Goal: Book appointment/travel/reservation

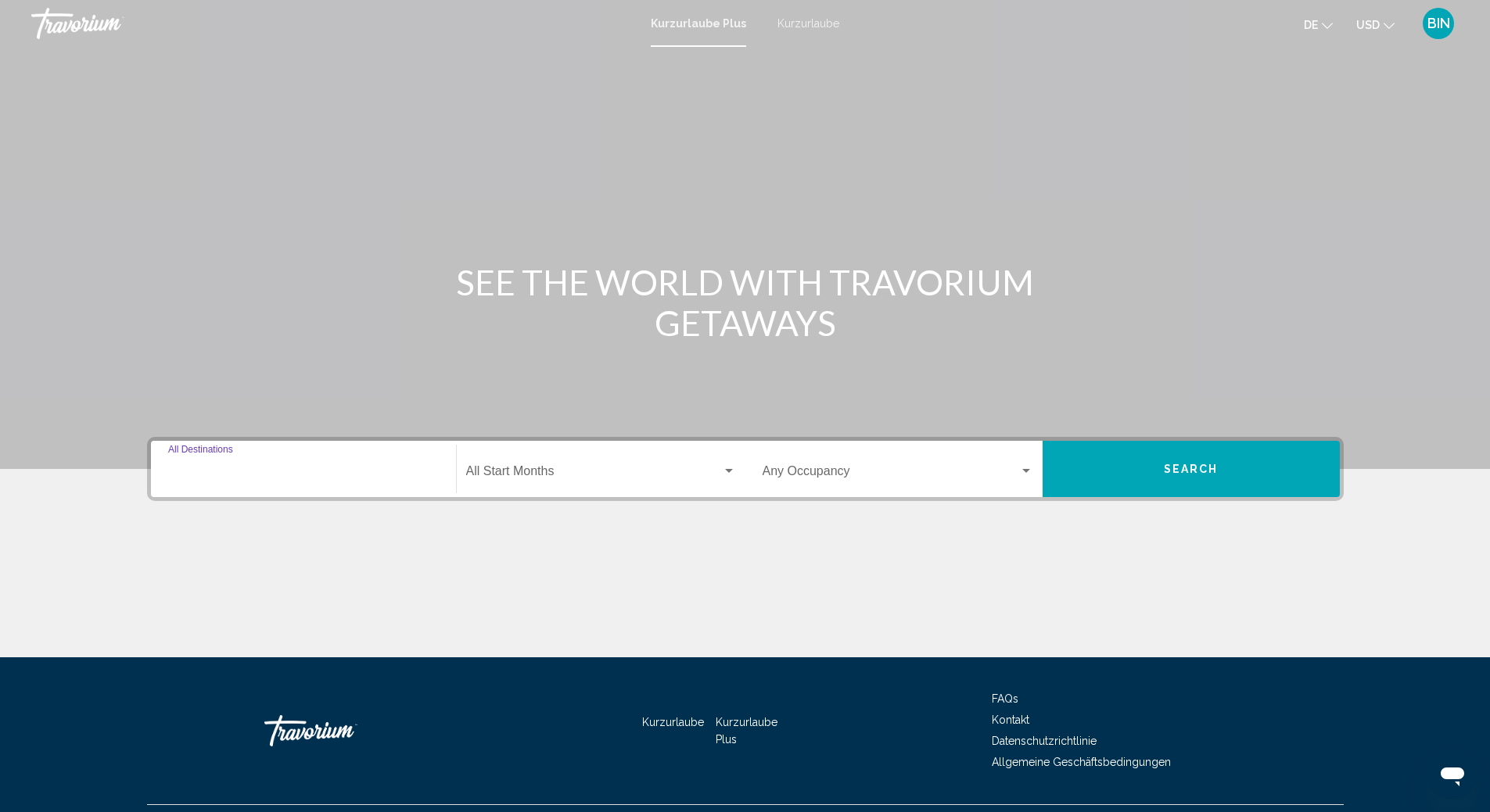
click at [378, 471] on input "Destination All Destinations" at bounding box center [303, 474] width 271 height 15
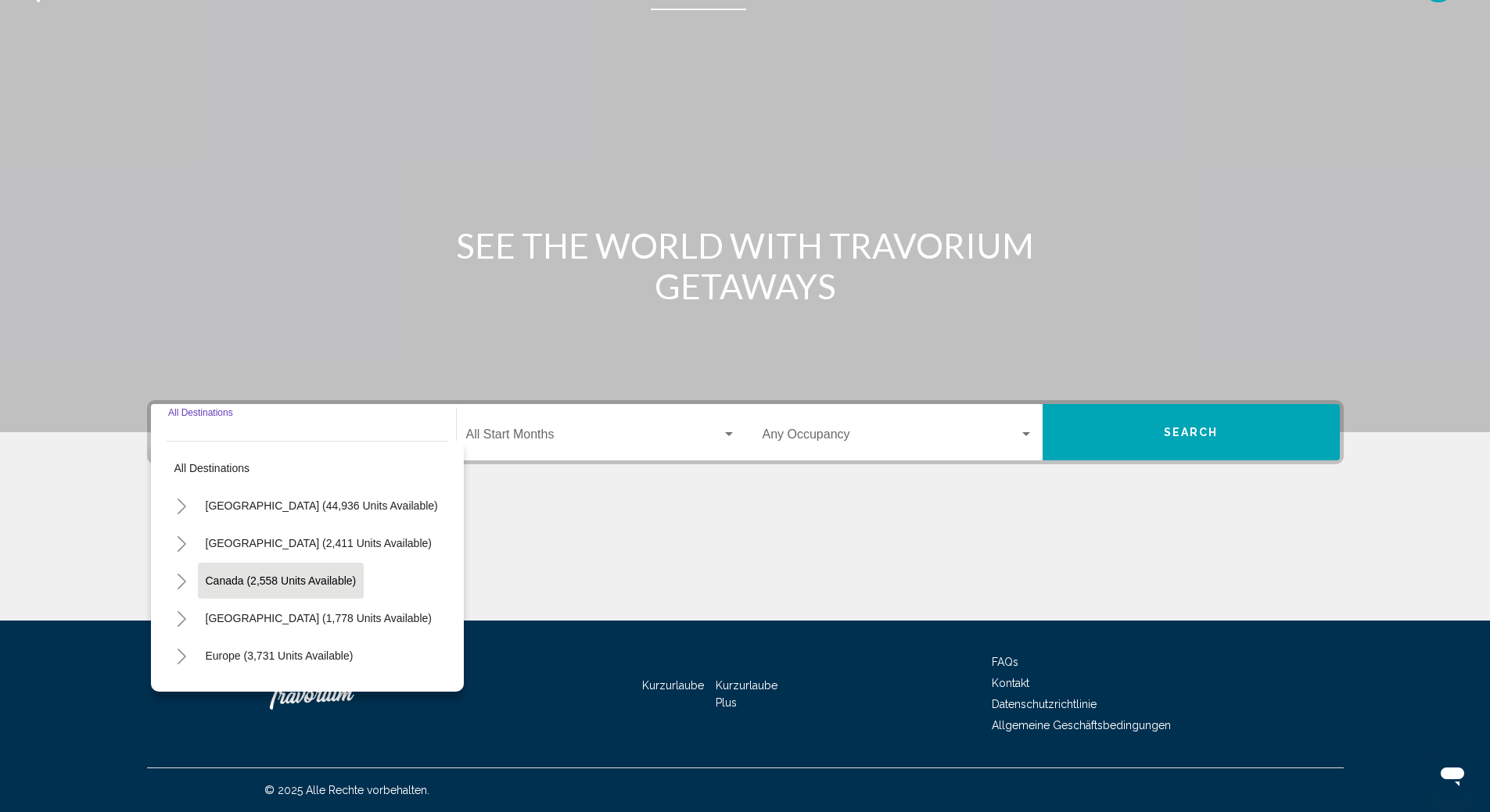
scroll to position [79, 0]
click at [291, 577] on span "Europe (3,731 units available)" at bounding box center [280, 577] width 148 height 13
type input "**********"
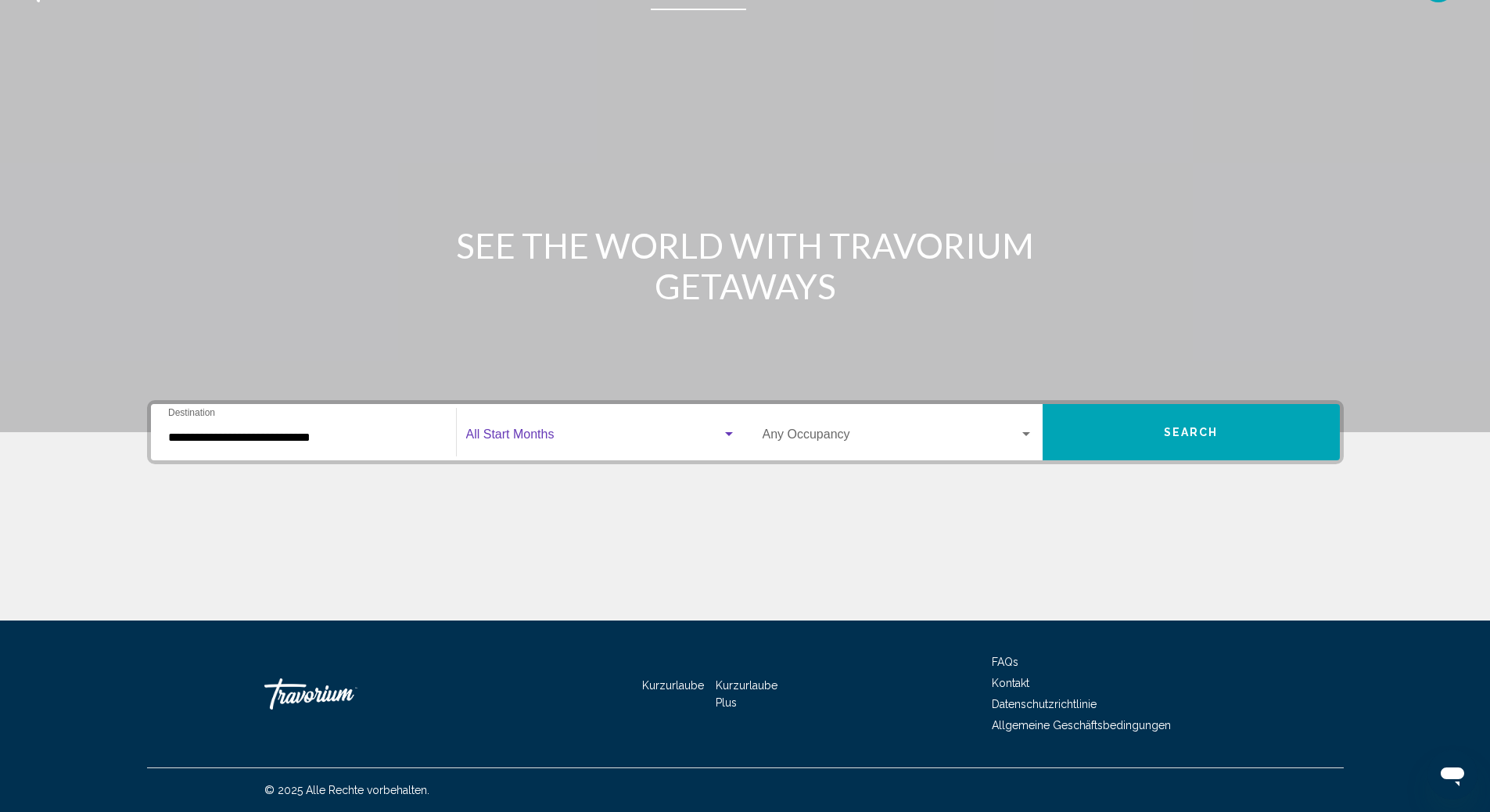
click at [575, 439] on span "Such-Widget" at bounding box center [593, 438] width 255 height 15
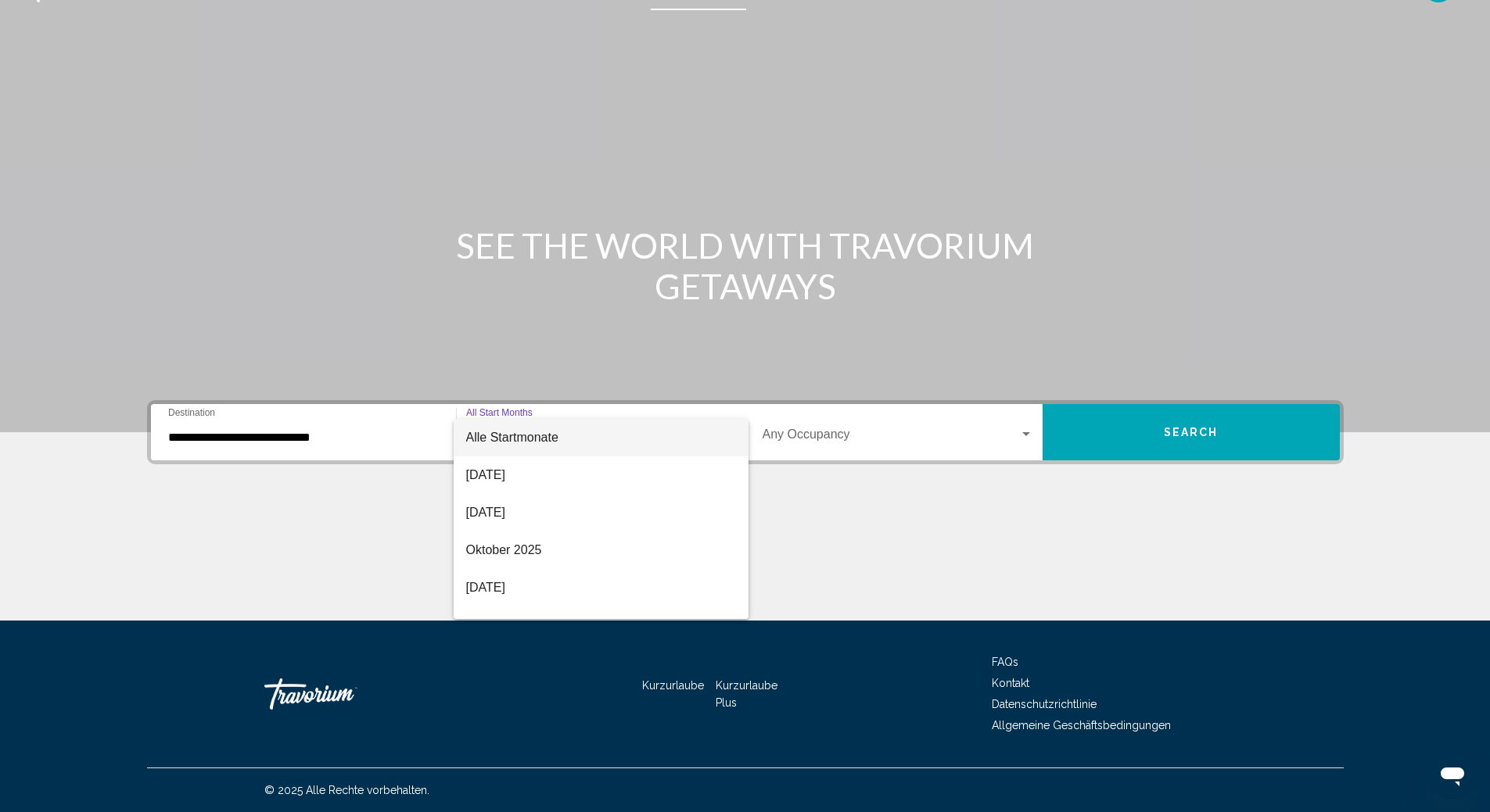
scroll to position [31, 0]
click at [537, 593] on font "Dezember 2025" at bounding box center [511, 594] width 89 height 14
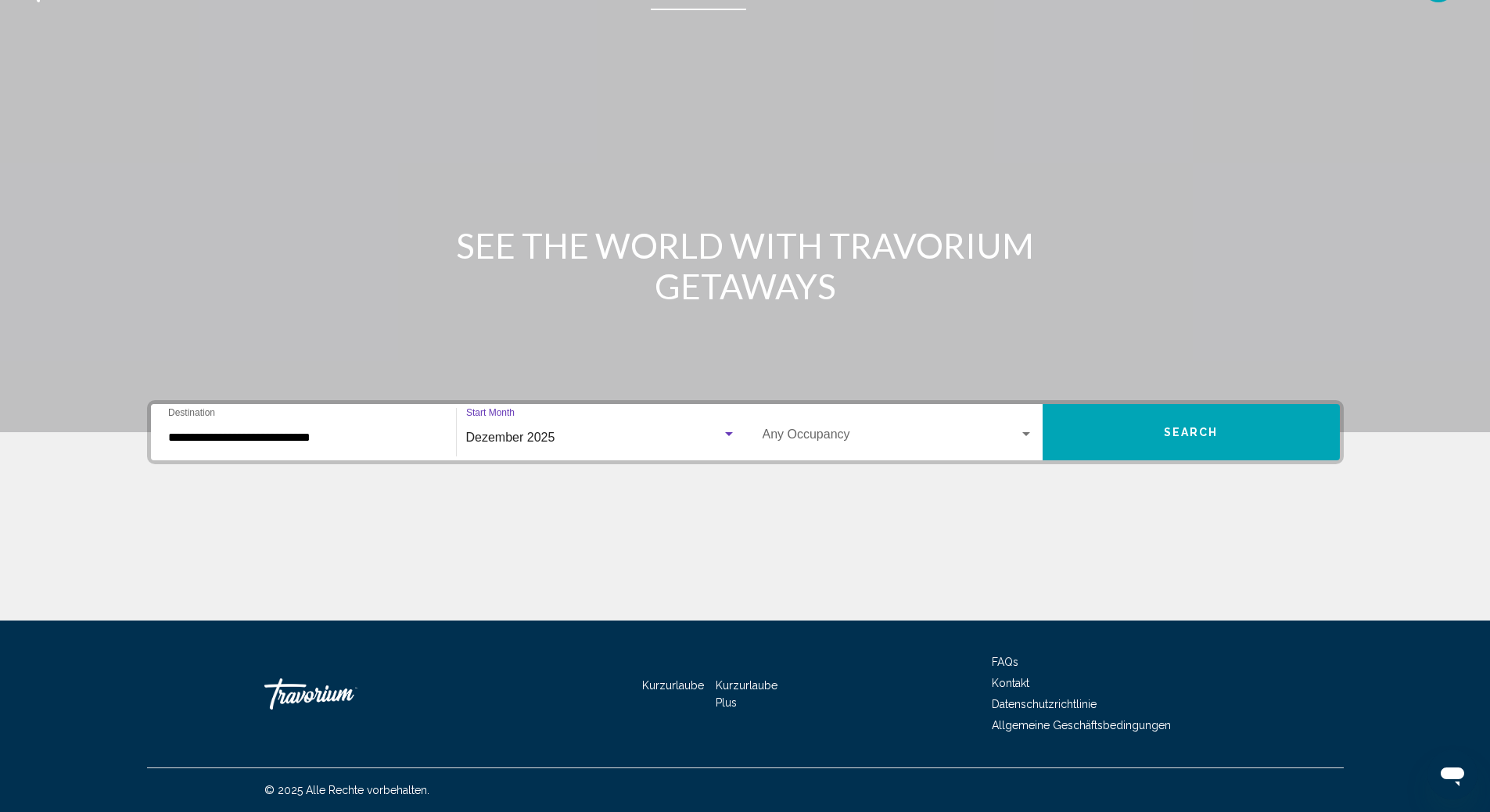
click at [807, 438] on span "Such-Widget" at bounding box center [891, 438] width 256 height 15
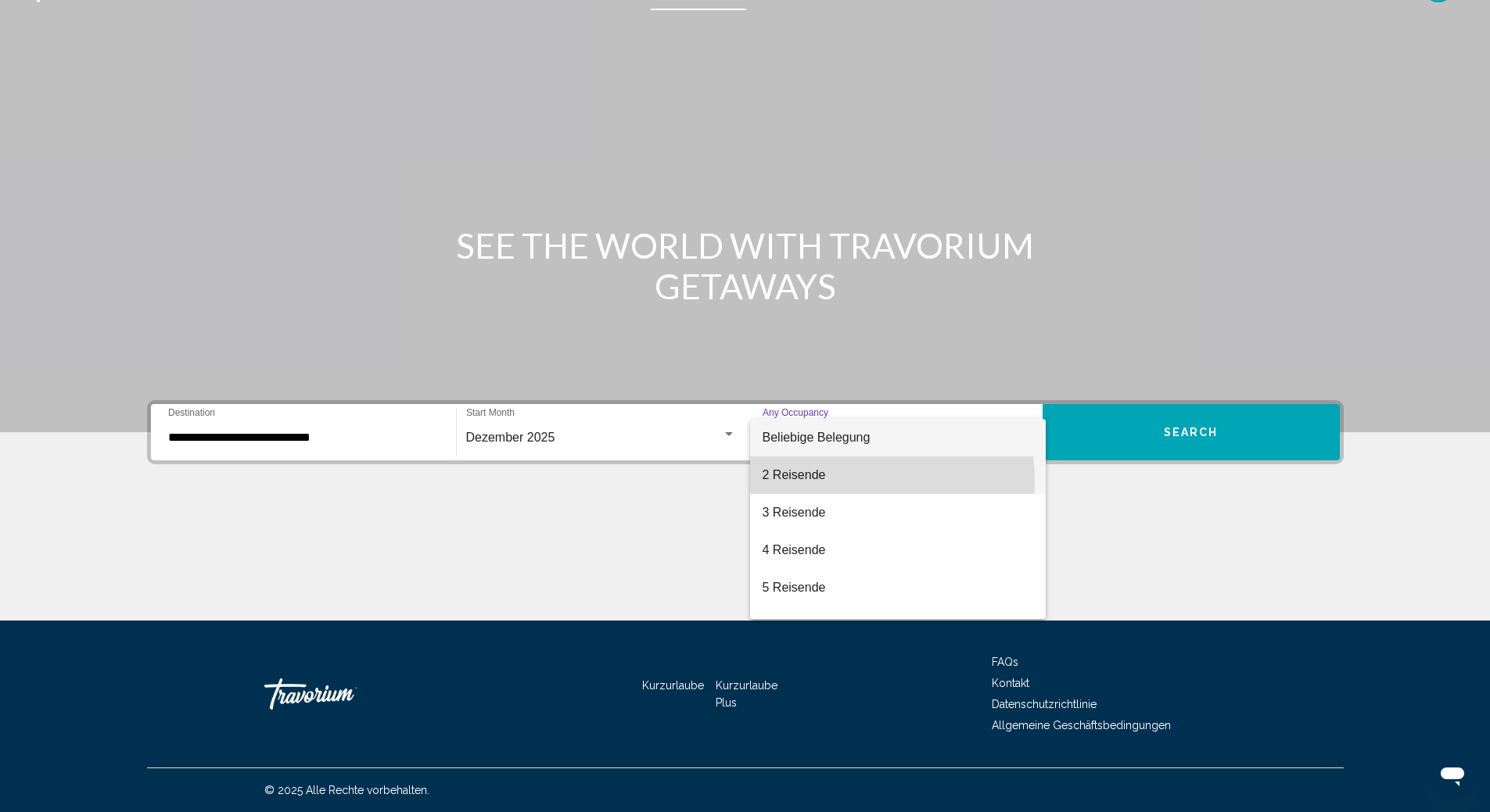
click at [800, 482] on span "2 Reisende" at bounding box center [898, 475] width 271 height 38
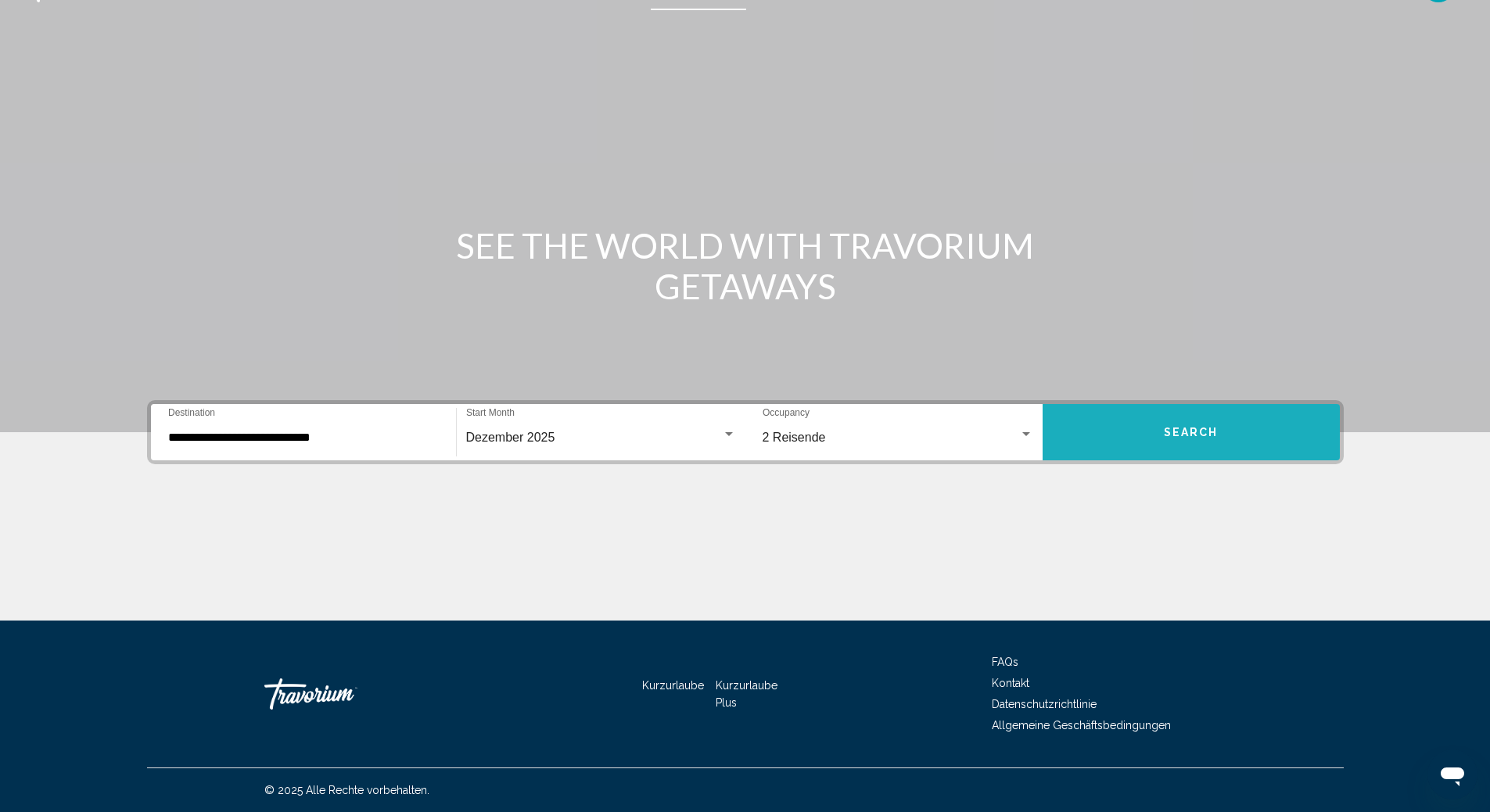
click at [1174, 433] on span "Search" at bounding box center [1191, 433] width 54 height 13
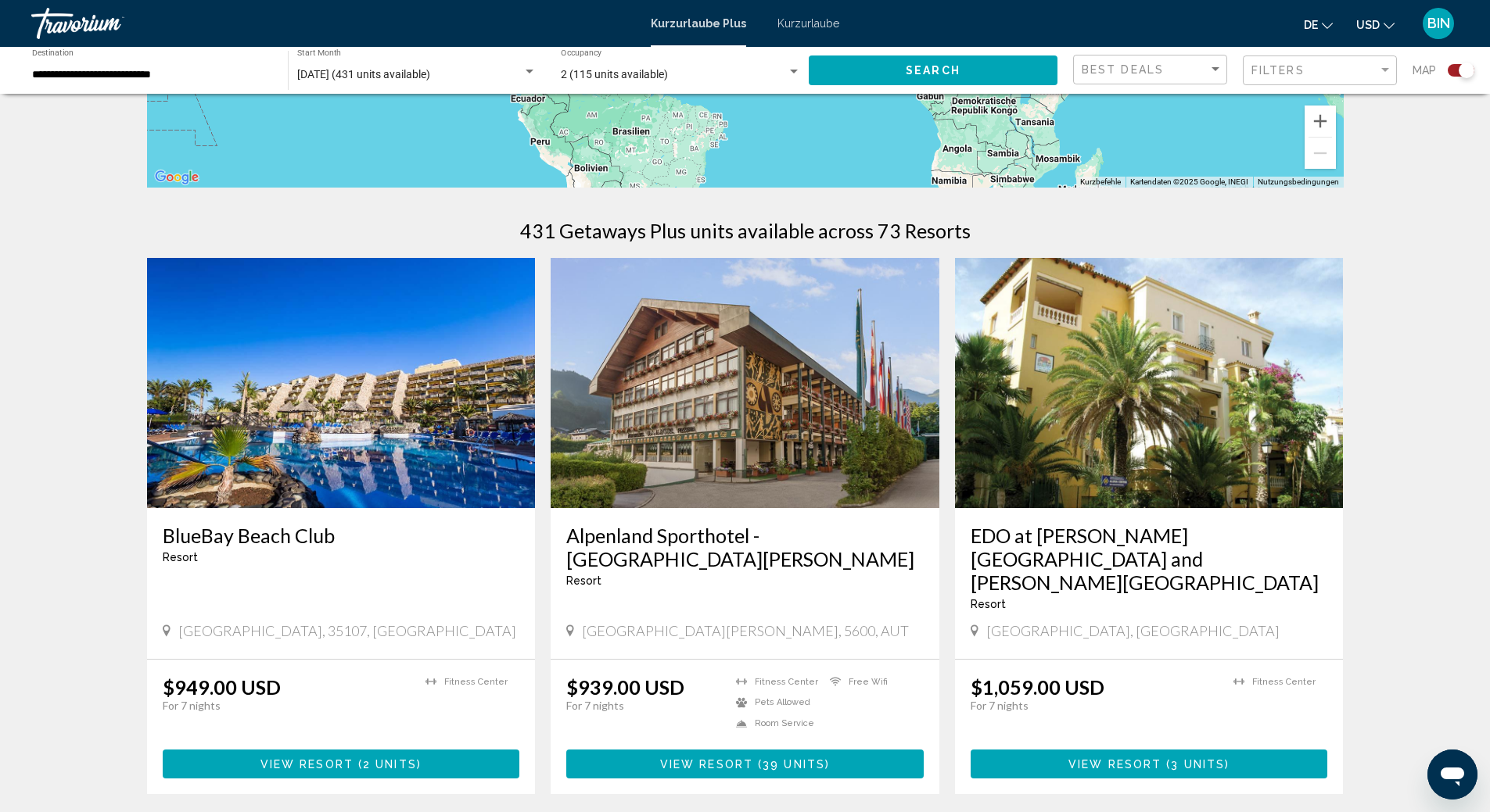
scroll to position [547, 0]
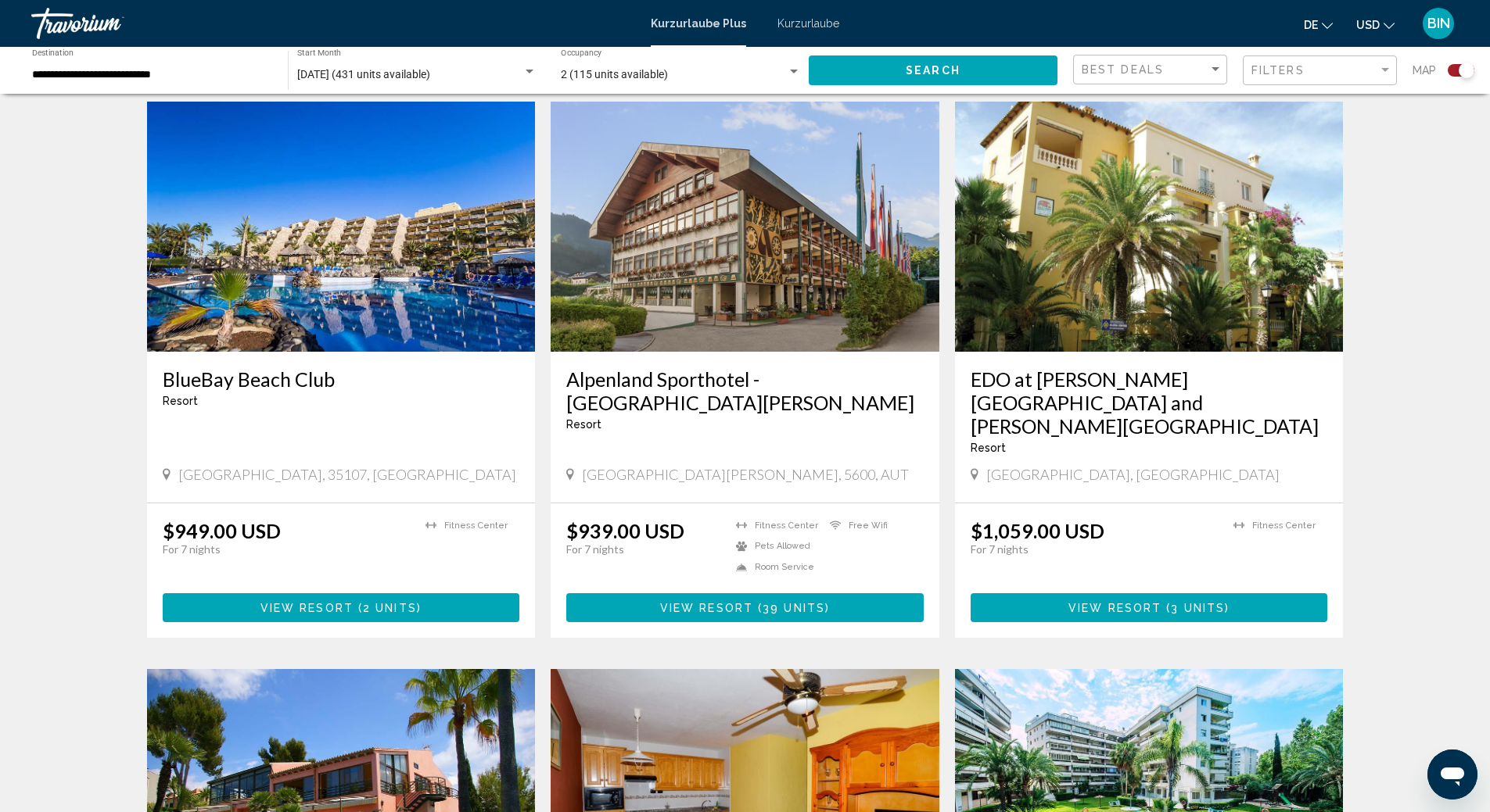
click at [1390, 28] on icon "Währung ändern" at bounding box center [1388, 25] width 11 height 11
click at [1350, 145] on button "EUR (€)" at bounding box center [1342, 144] width 79 height 20
click at [1385, 22] on icon "Währung ändern" at bounding box center [1388, 25] width 11 height 11
click at [1336, 142] on button "EUR (€)" at bounding box center [1342, 144] width 79 height 20
click at [1386, 32] on button "USD USD ($) MXN (Mex$) CAD (Can$) GBP (£) EUR (€) AUD (A$) NZD (NZ$) CNY (CN¥)" at bounding box center [1374, 24] width 38 height 22
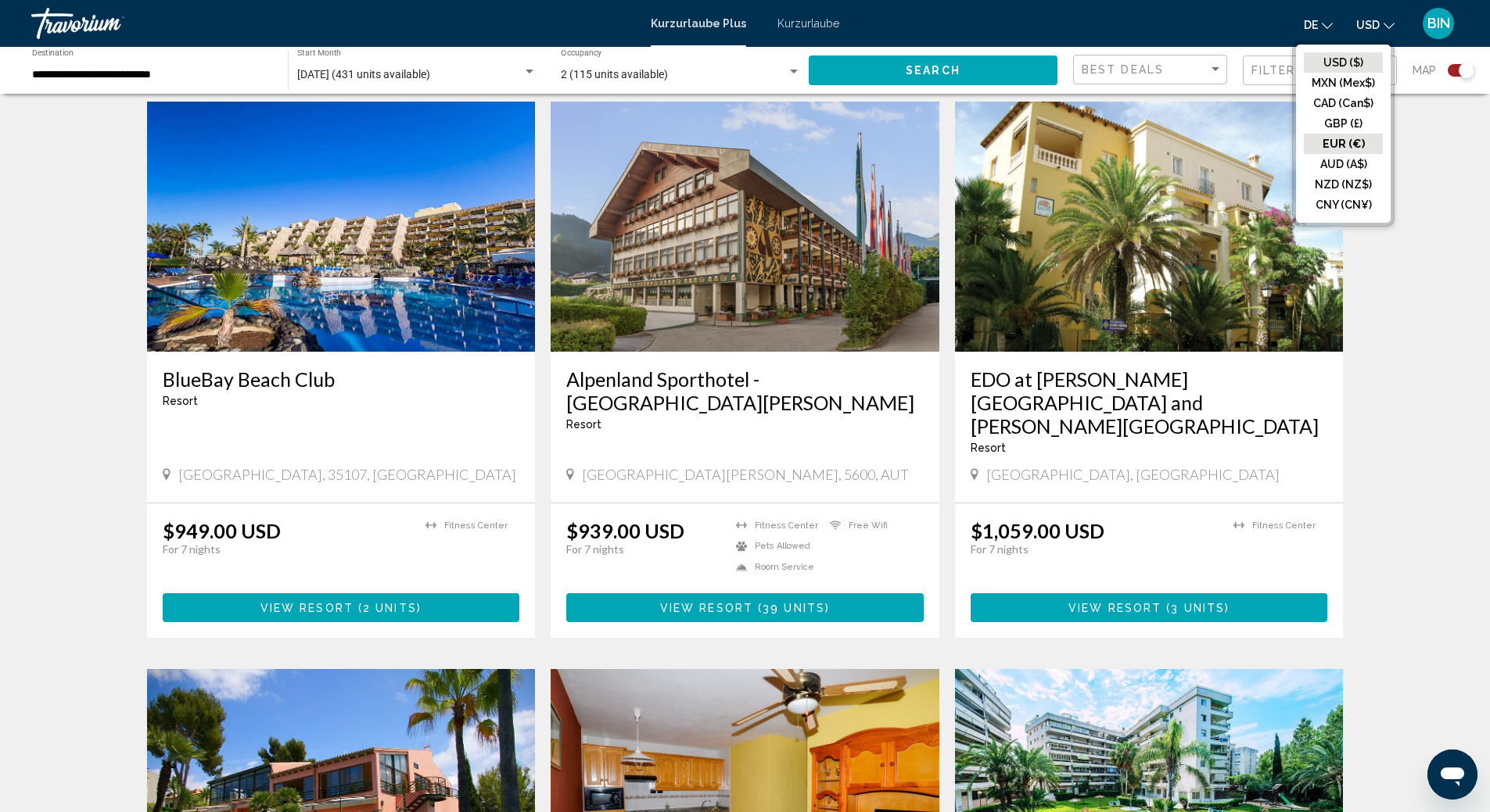
click at [1353, 56] on button "USD ($)" at bounding box center [1342, 62] width 79 height 20
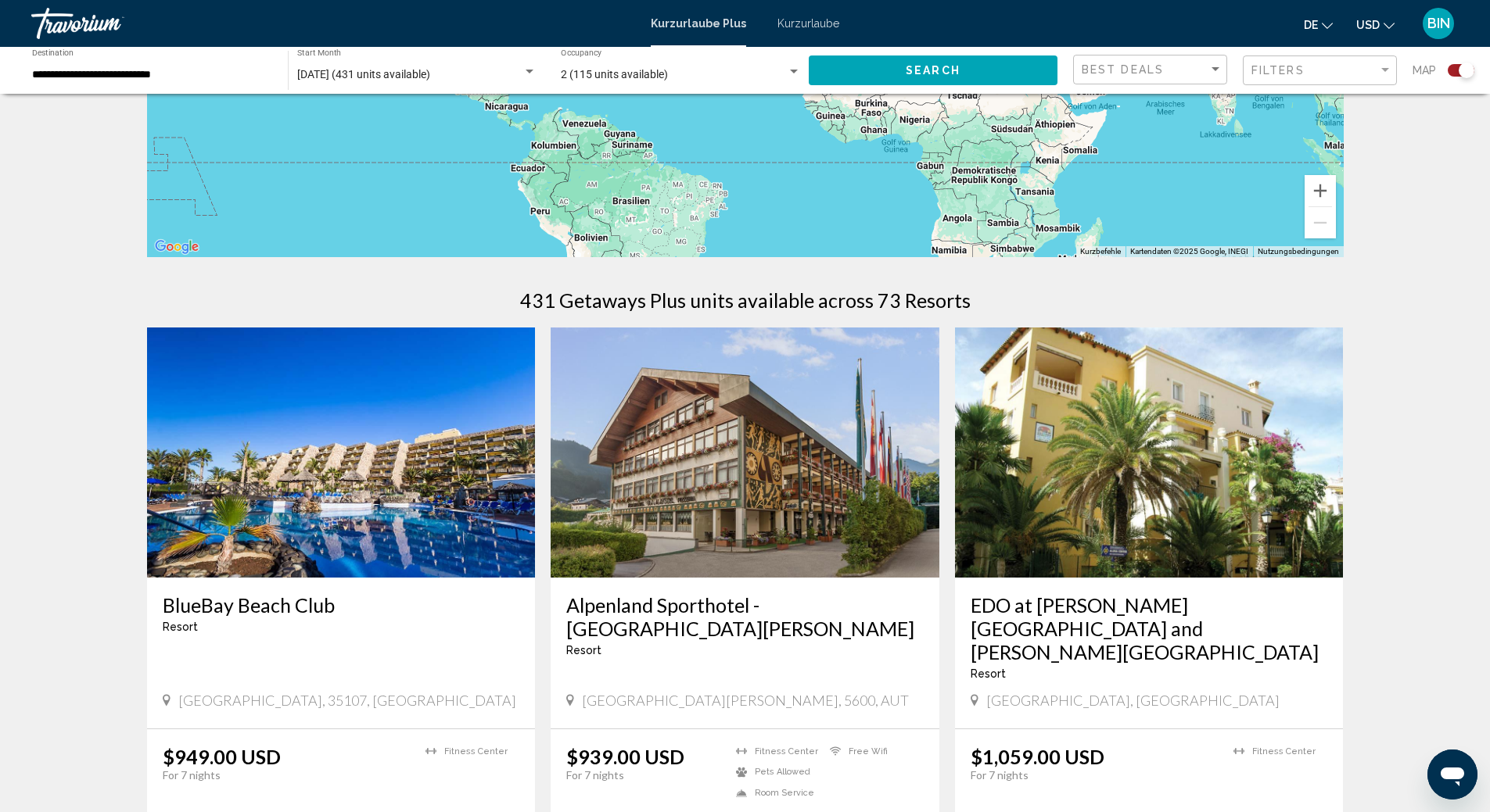
scroll to position [0, 0]
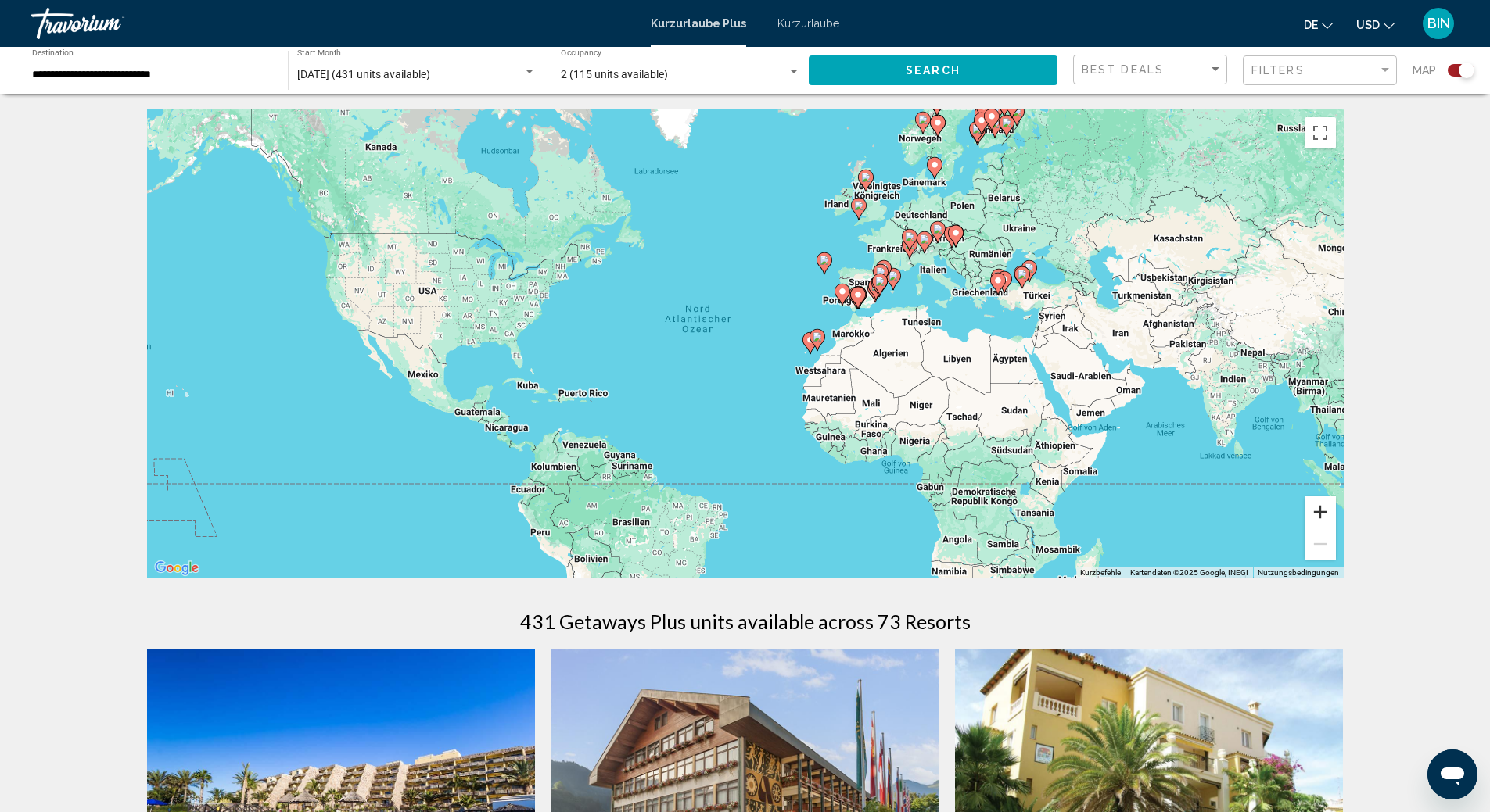
click at [1322, 513] on button "Vergrößern" at bounding box center [1320, 512] width 31 height 31
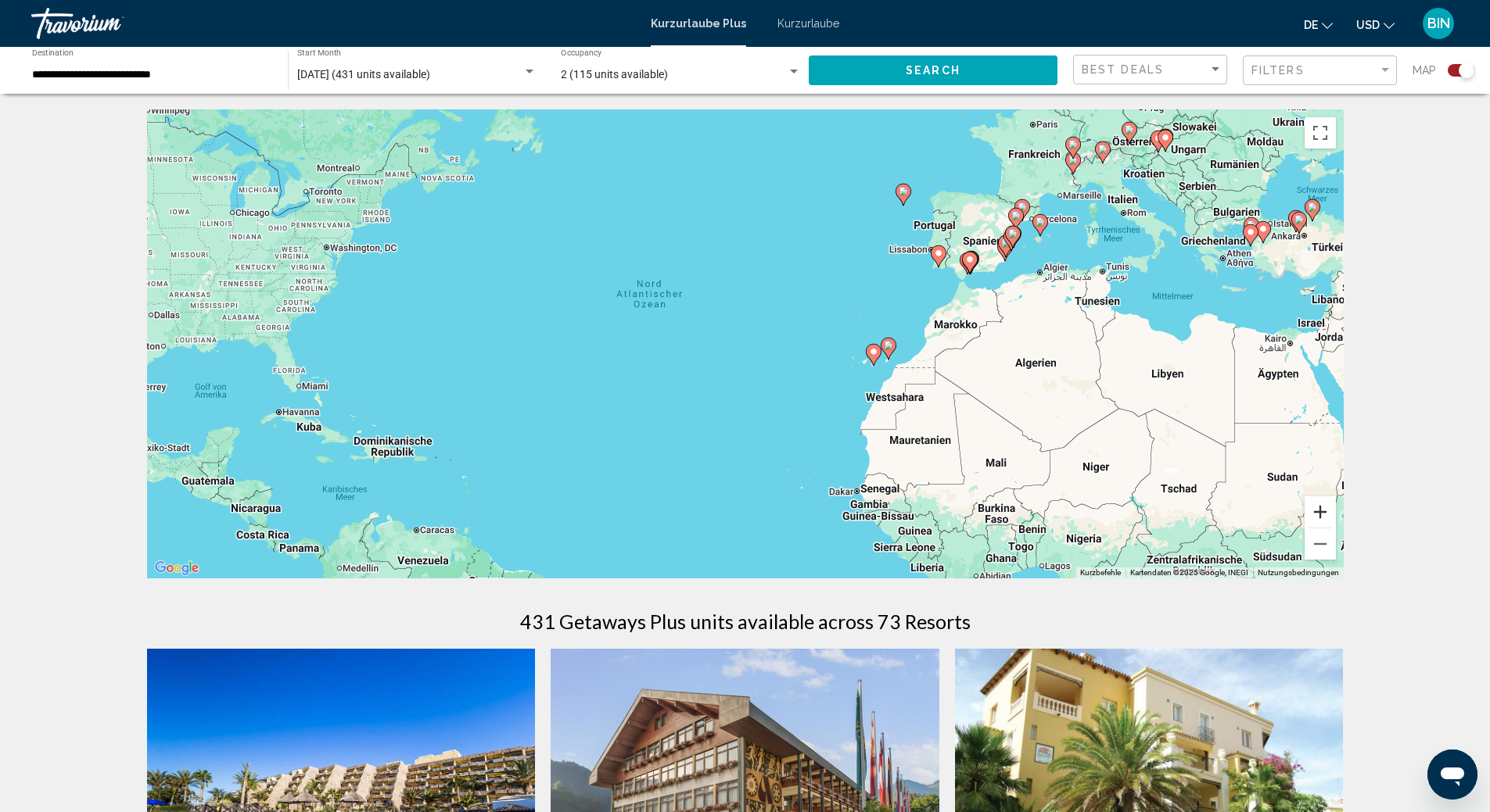
click at [1322, 512] on button "Vergrößern" at bounding box center [1320, 512] width 31 height 31
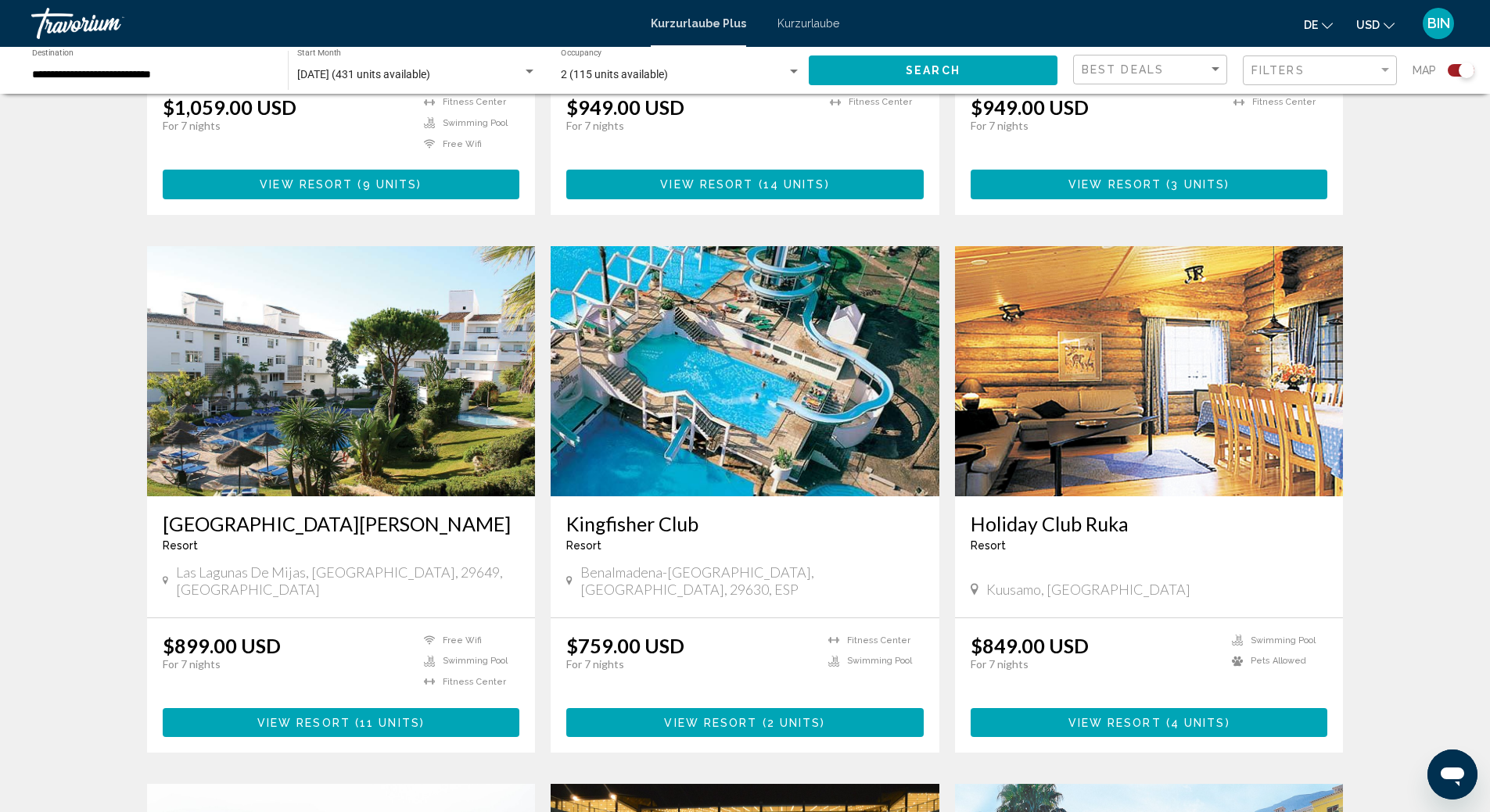
scroll to position [2197, 0]
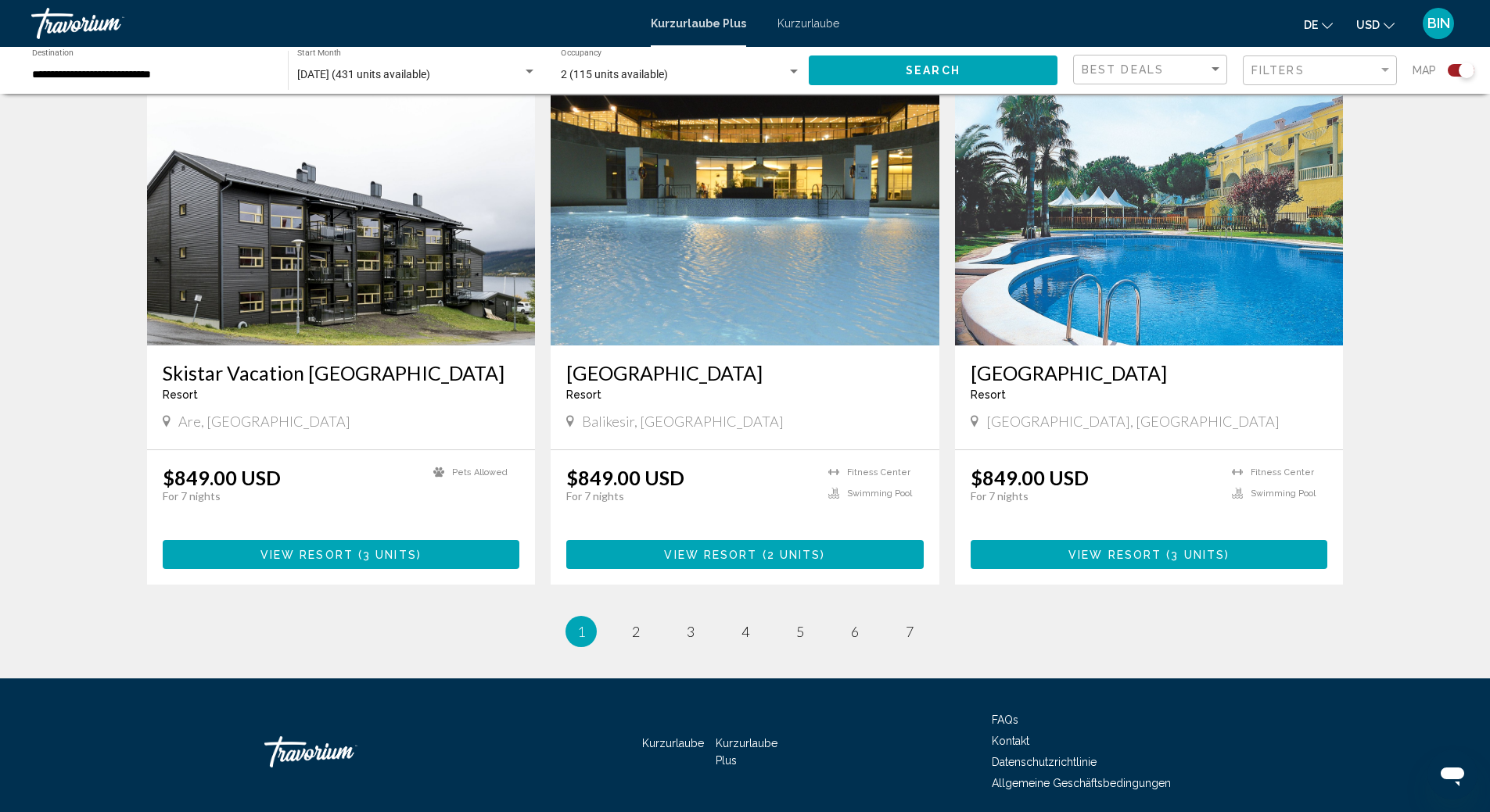
drag, startPoint x: 1158, startPoint y: 256, endPoint x: 793, endPoint y: 431, distance: 404.8
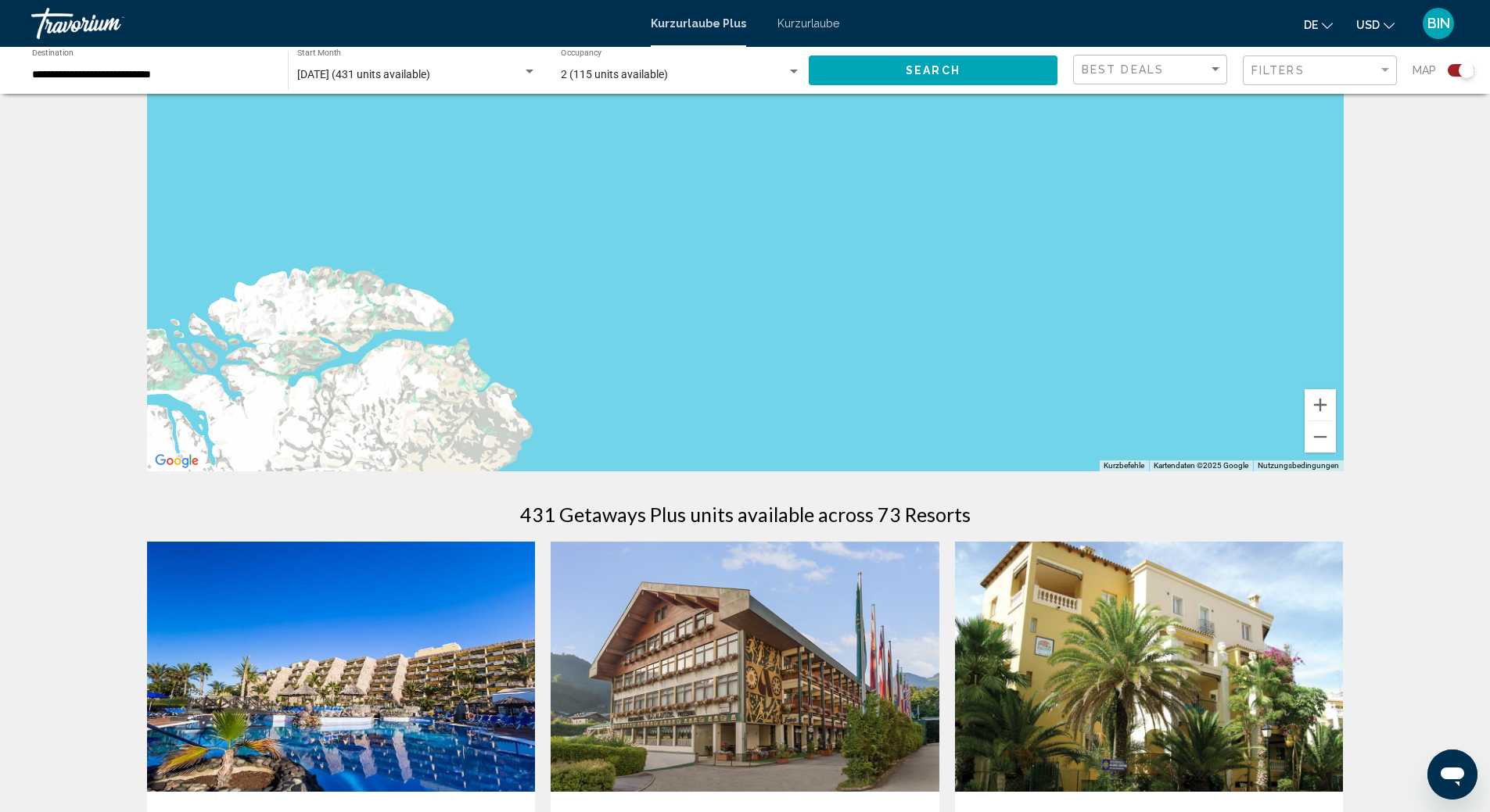
scroll to position [0, 0]
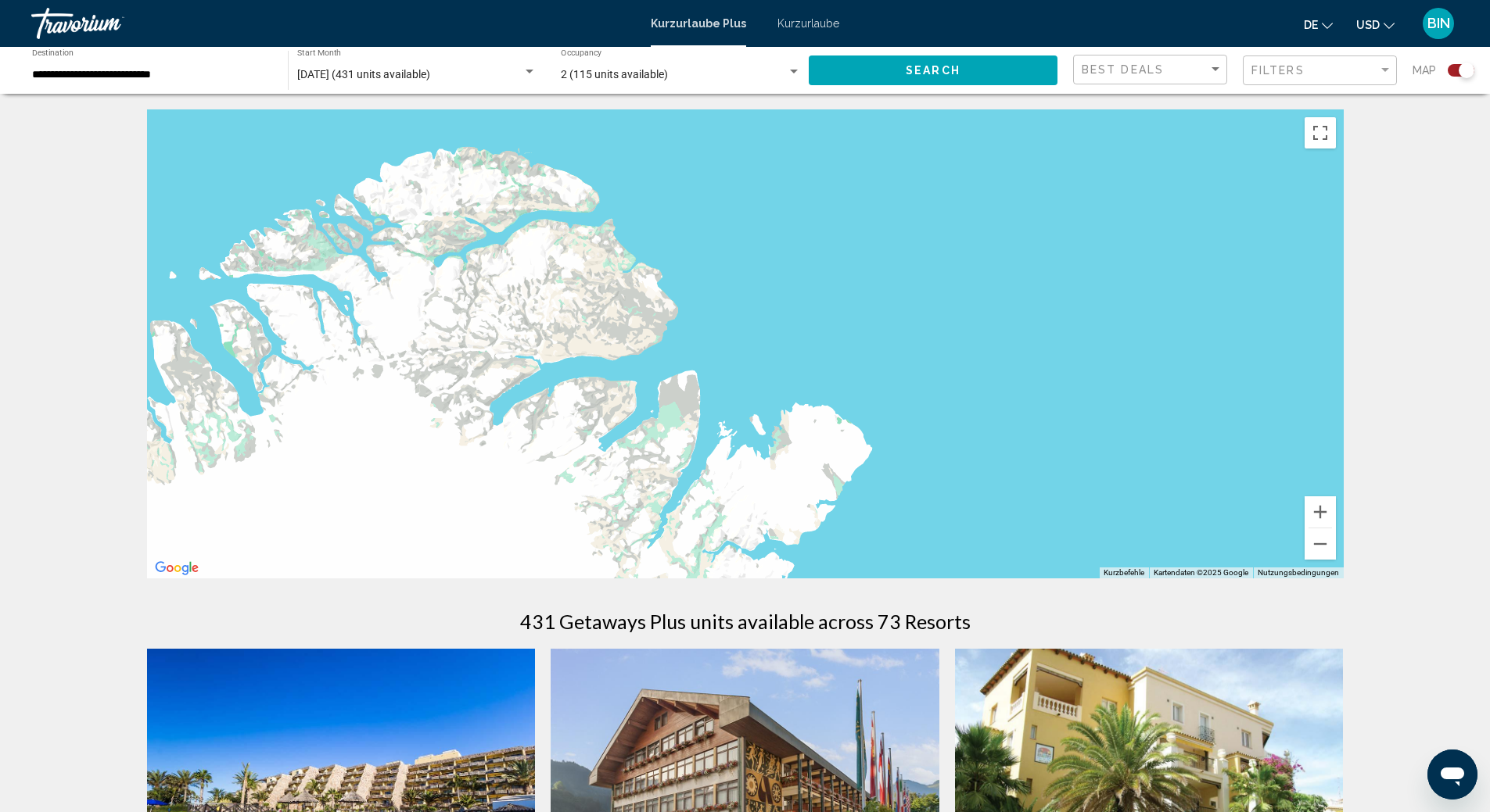
drag, startPoint x: 746, startPoint y: 320, endPoint x: 1092, endPoint y: 271, distance: 349.5
click at [1328, 506] on button "Vergrößern" at bounding box center [1320, 512] width 31 height 31
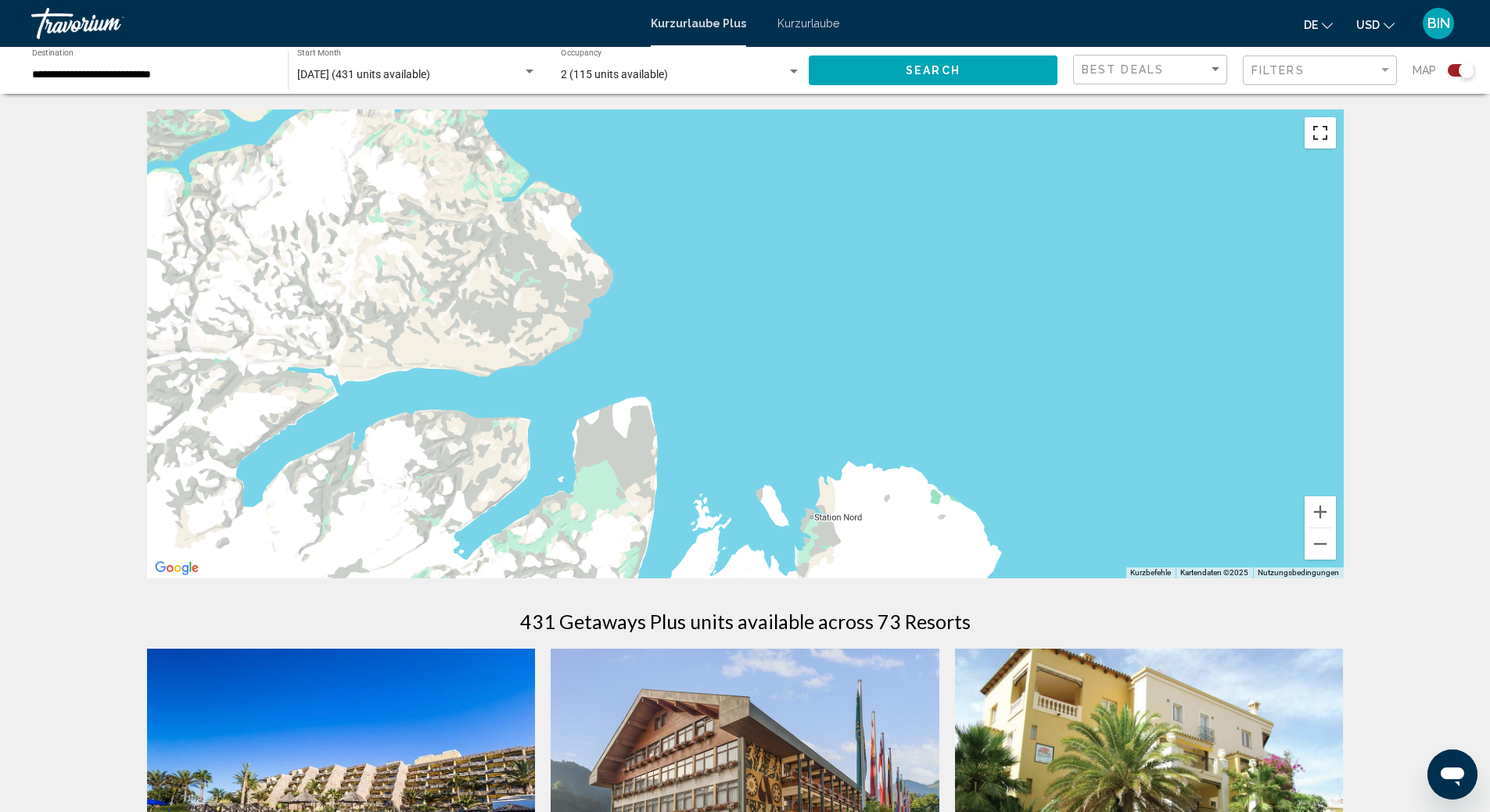
click at [1321, 134] on button "Vollbildansicht ein/aus" at bounding box center [1320, 133] width 31 height 31
click at [795, 295] on div "Hauptinhalt" at bounding box center [745, 343] width 1197 height 469
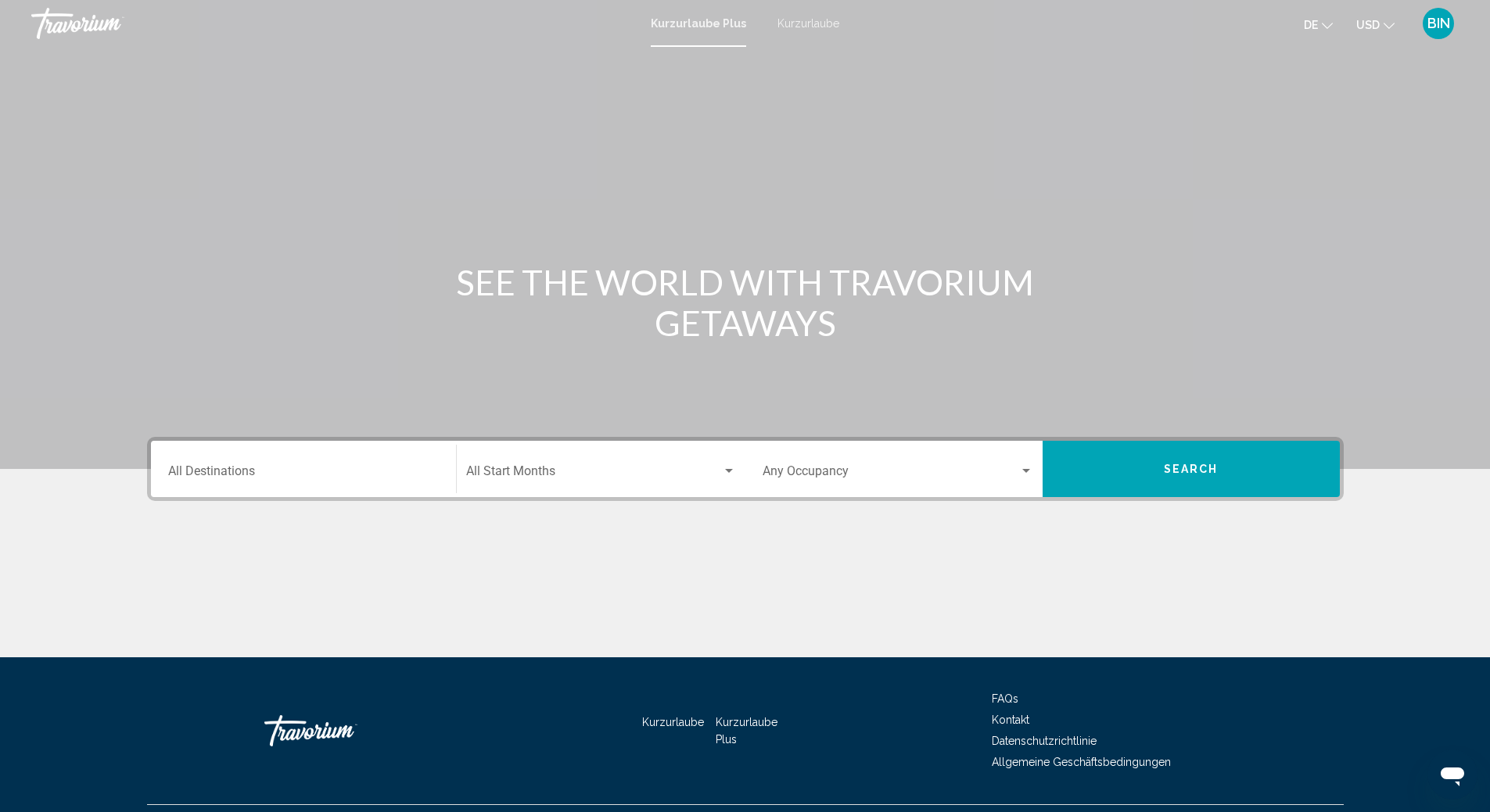
scroll to position [37, 0]
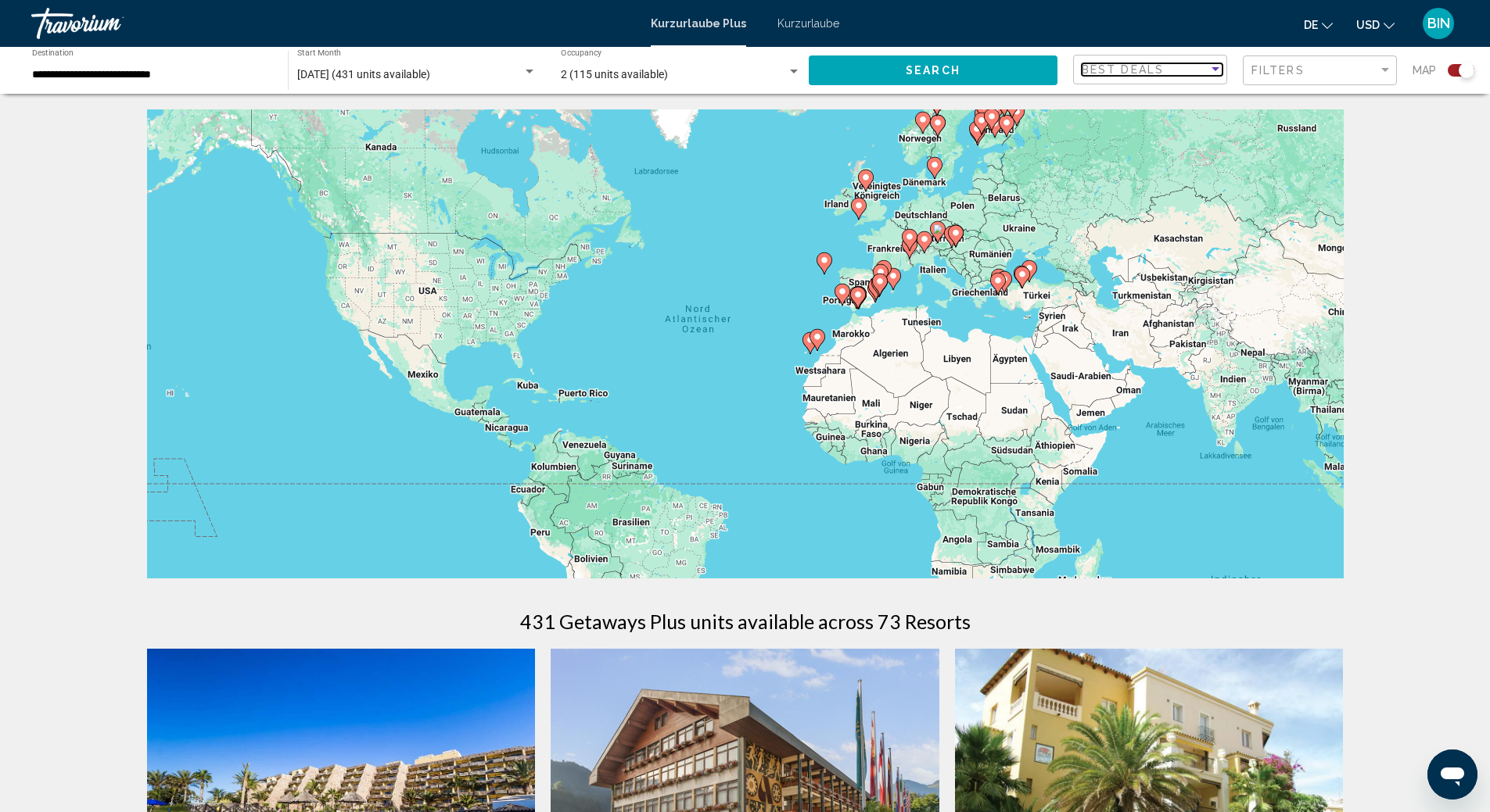
click at [1218, 67] on div "Sort by" at bounding box center [1215, 69] width 8 height 4
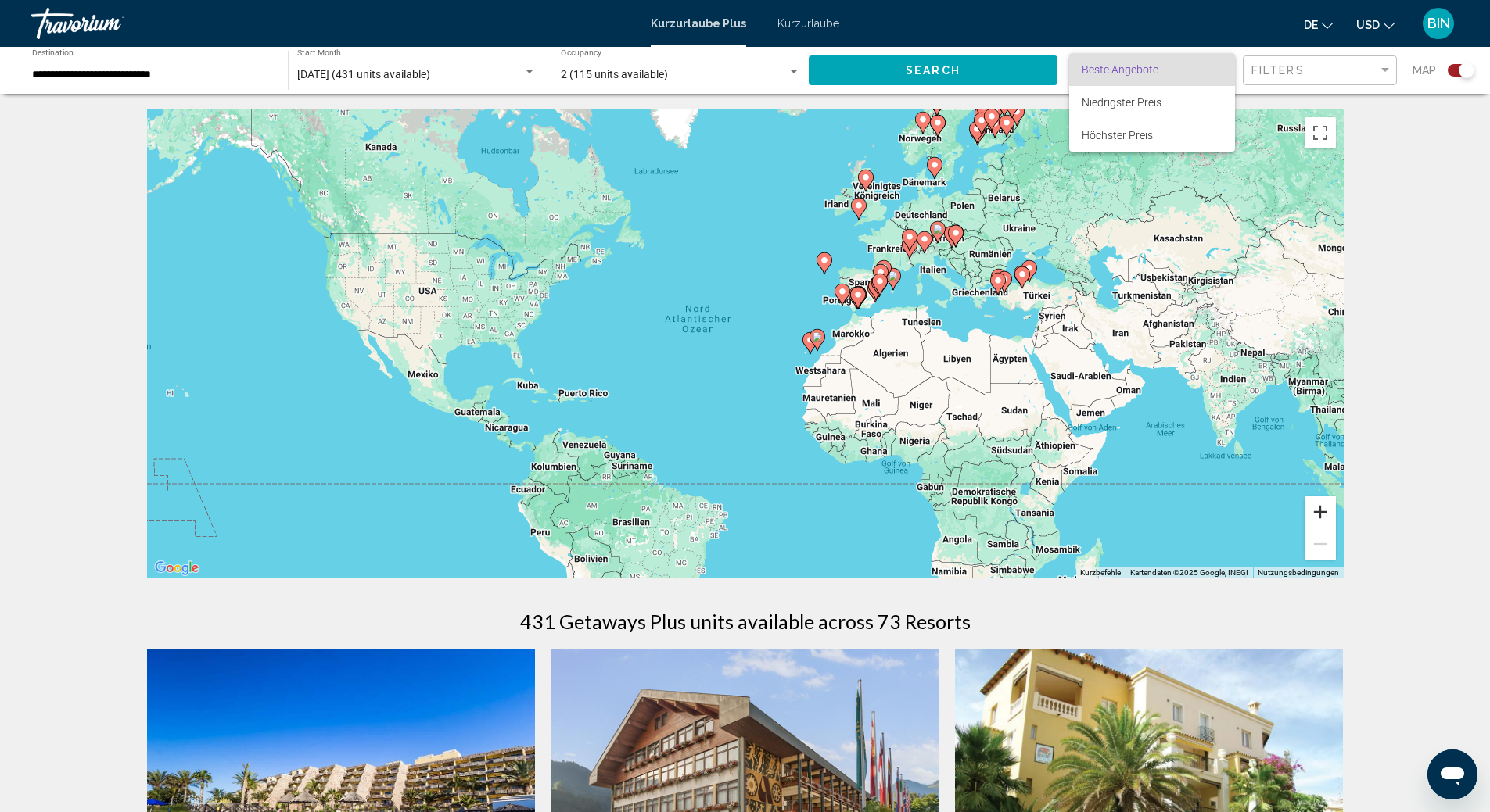
click at [1316, 508] on div at bounding box center [745, 406] width 1490 height 812
click at [937, 225] on image "Hauptinhalt" at bounding box center [938, 229] width 10 height 10
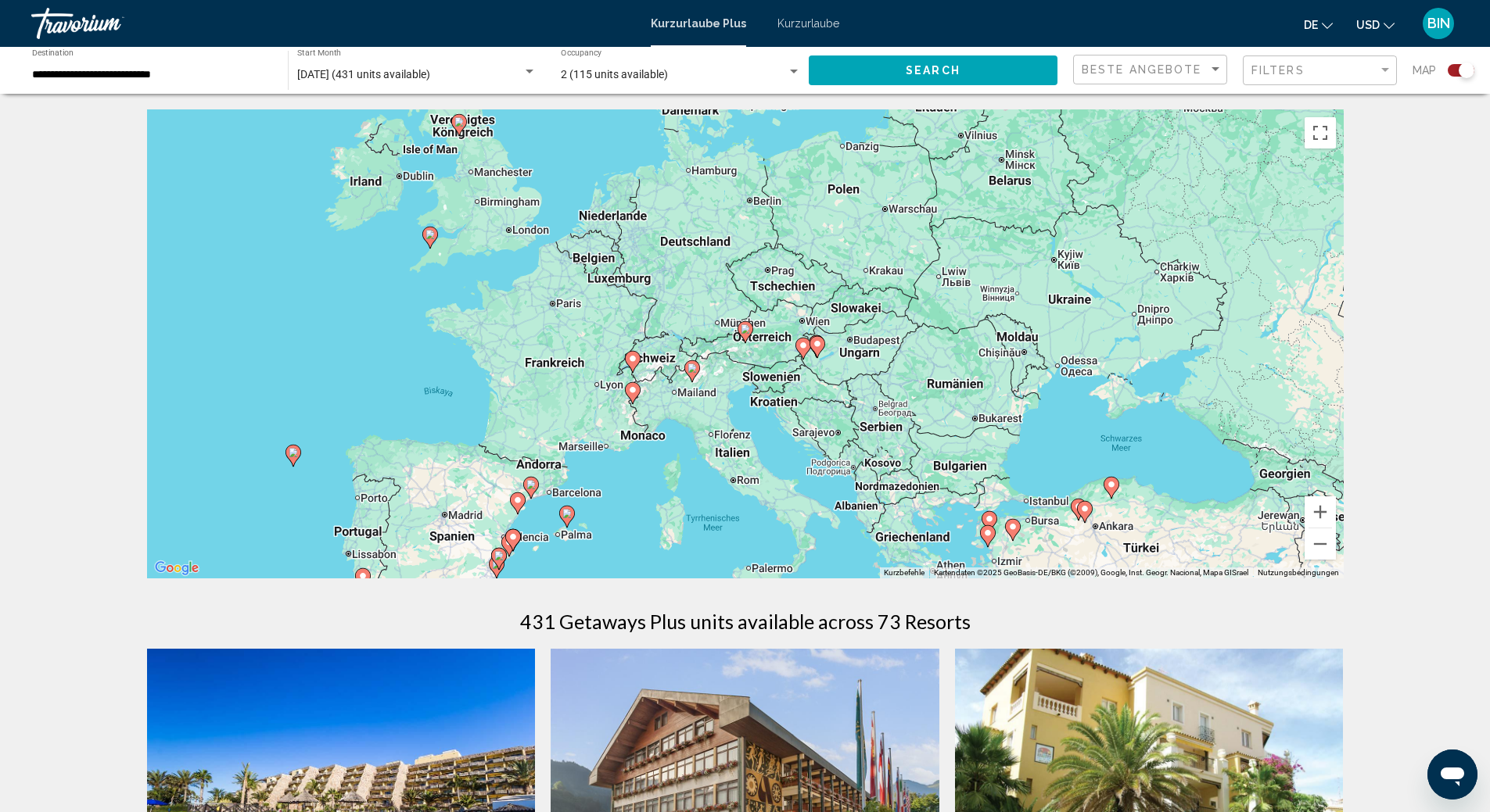
click at [748, 326] on image "Hauptinhalt" at bounding box center [745, 329] width 10 height 10
type input "**********"
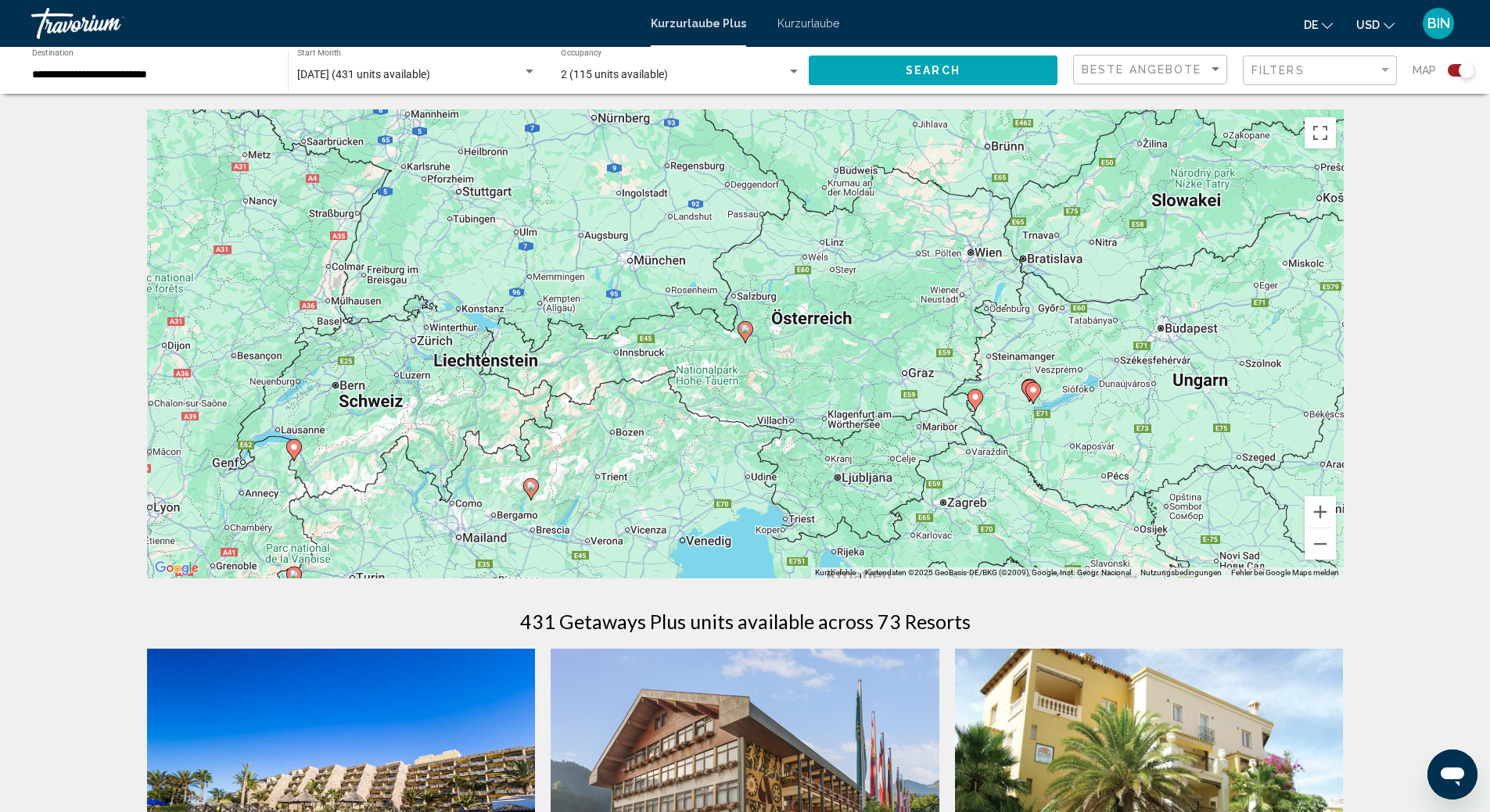
click at [746, 328] on image "Hauptinhalt" at bounding box center [745, 329] width 10 height 10
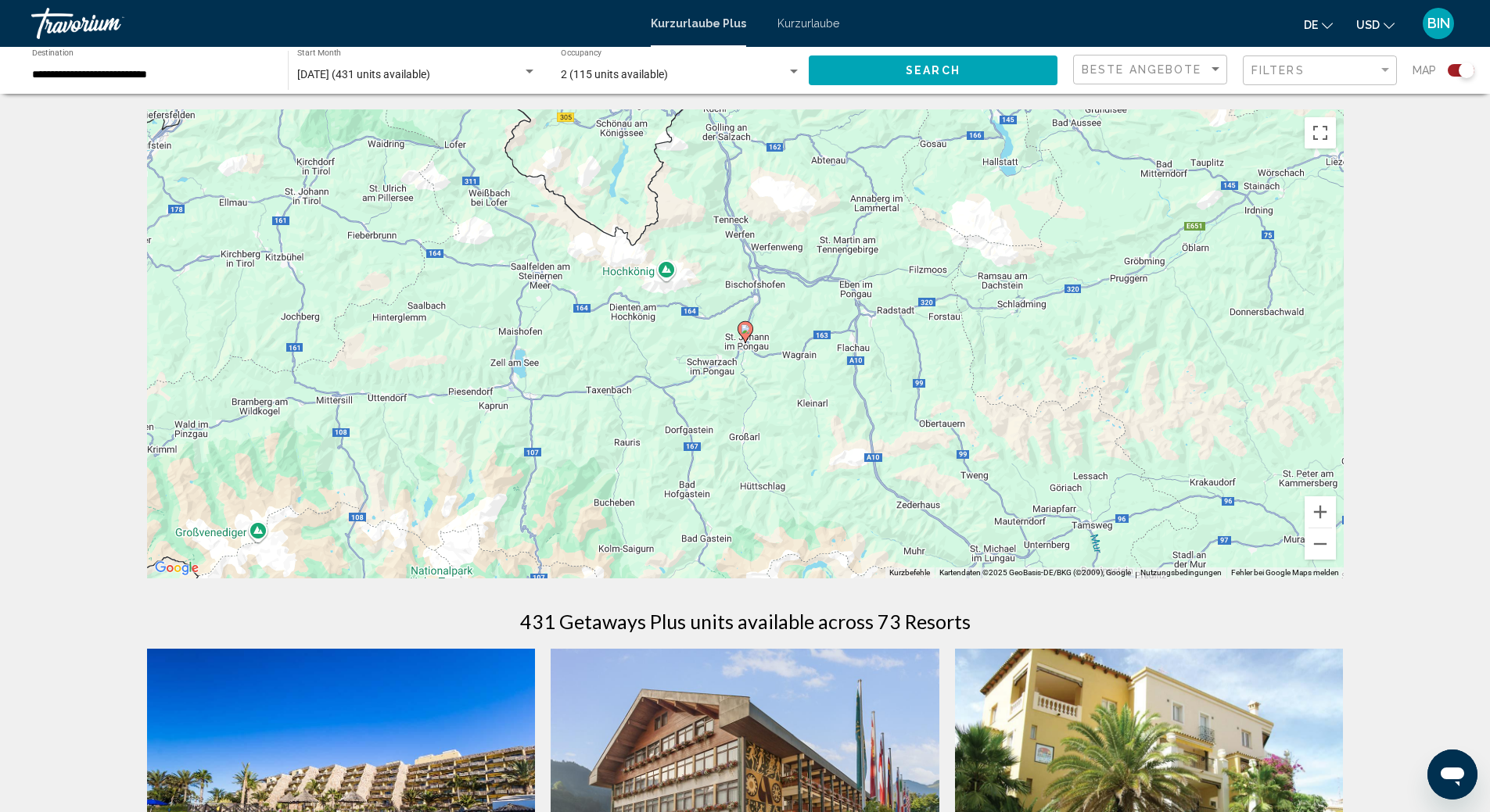
click at [743, 327] on image "Hauptinhalt" at bounding box center [745, 329] width 10 height 10
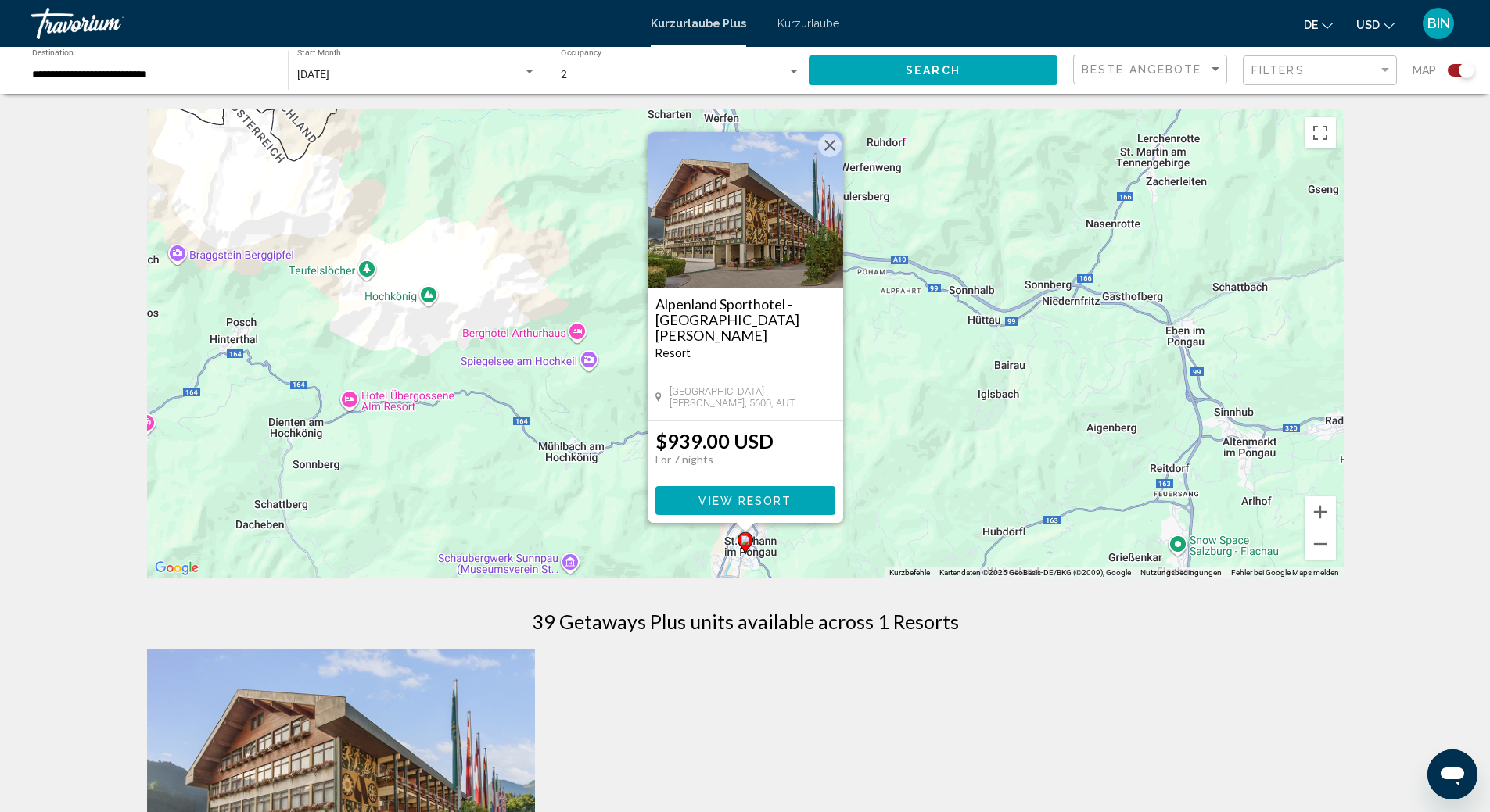
click at [832, 143] on button "Schließen" at bounding box center [830, 146] width 23 height 23
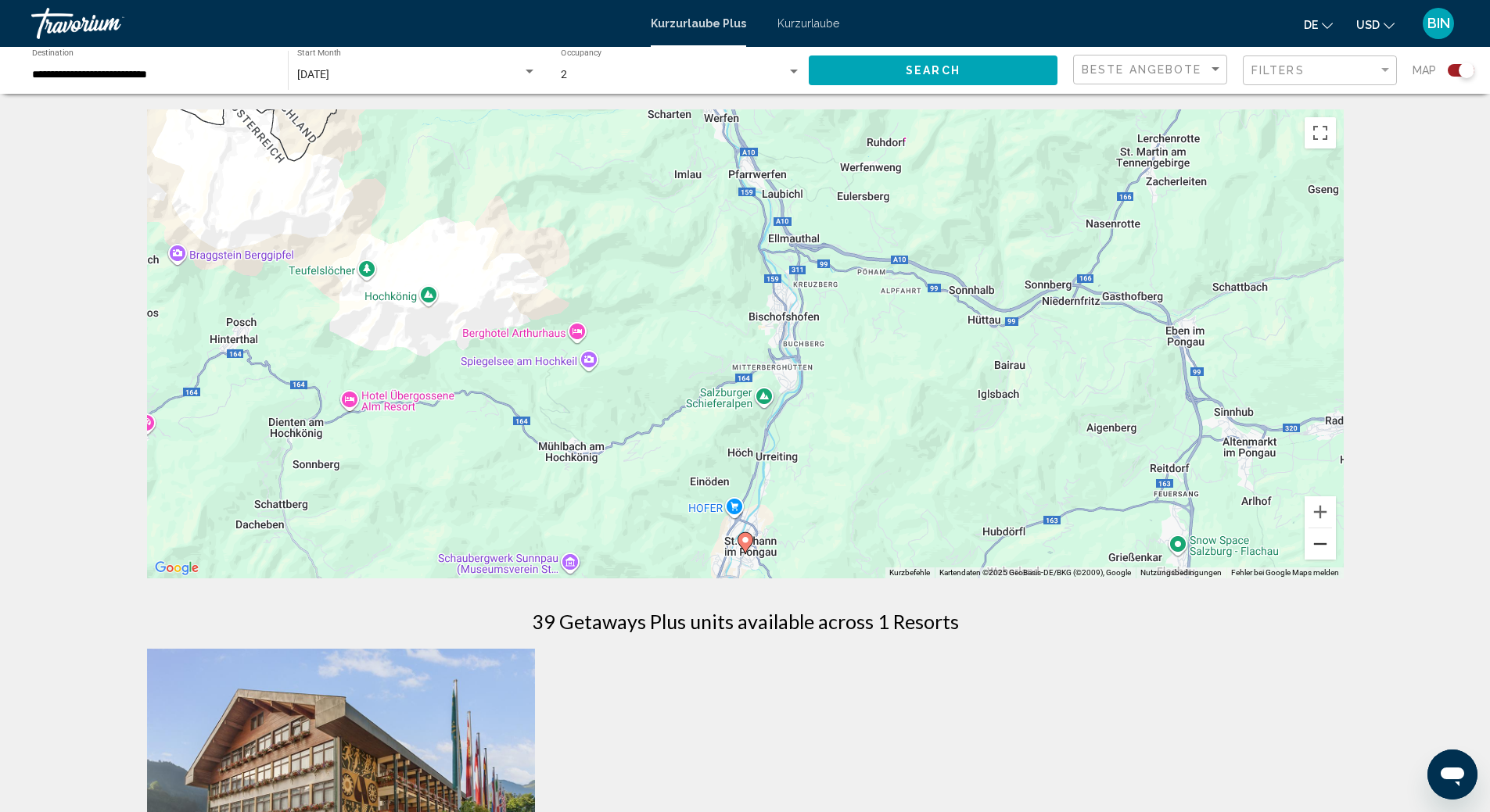
click at [1323, 544] on button "Verkleinern" at bounding box center [1320, 544] width 31 height 31
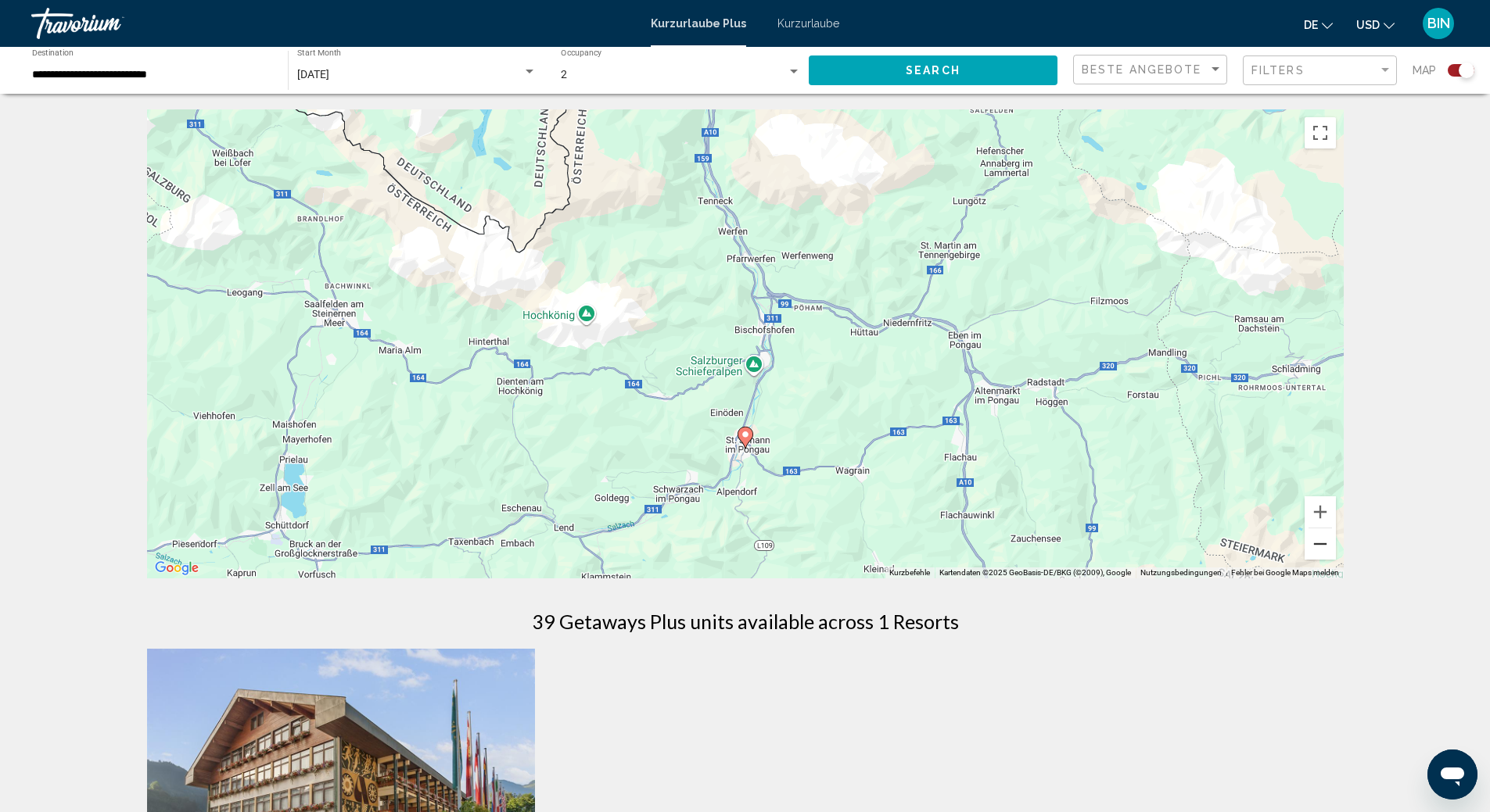
click at [1323, 544] on button "Verkleinern" at bounding box center [1320, 544] width 31 height 31
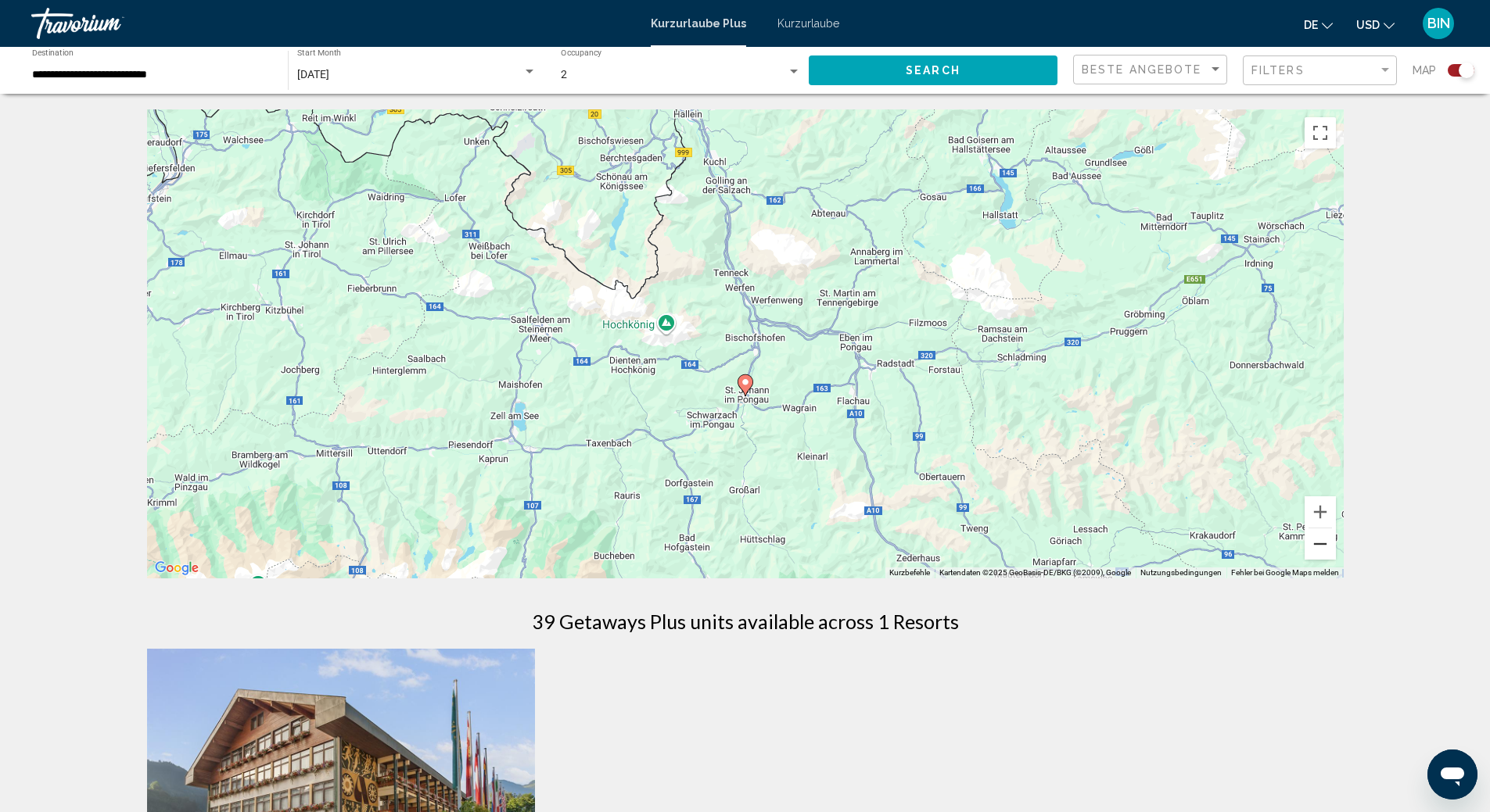
click at [1323, 544] on button "Verkleinern" at bounding box center [1320, 544] width 31 height 31
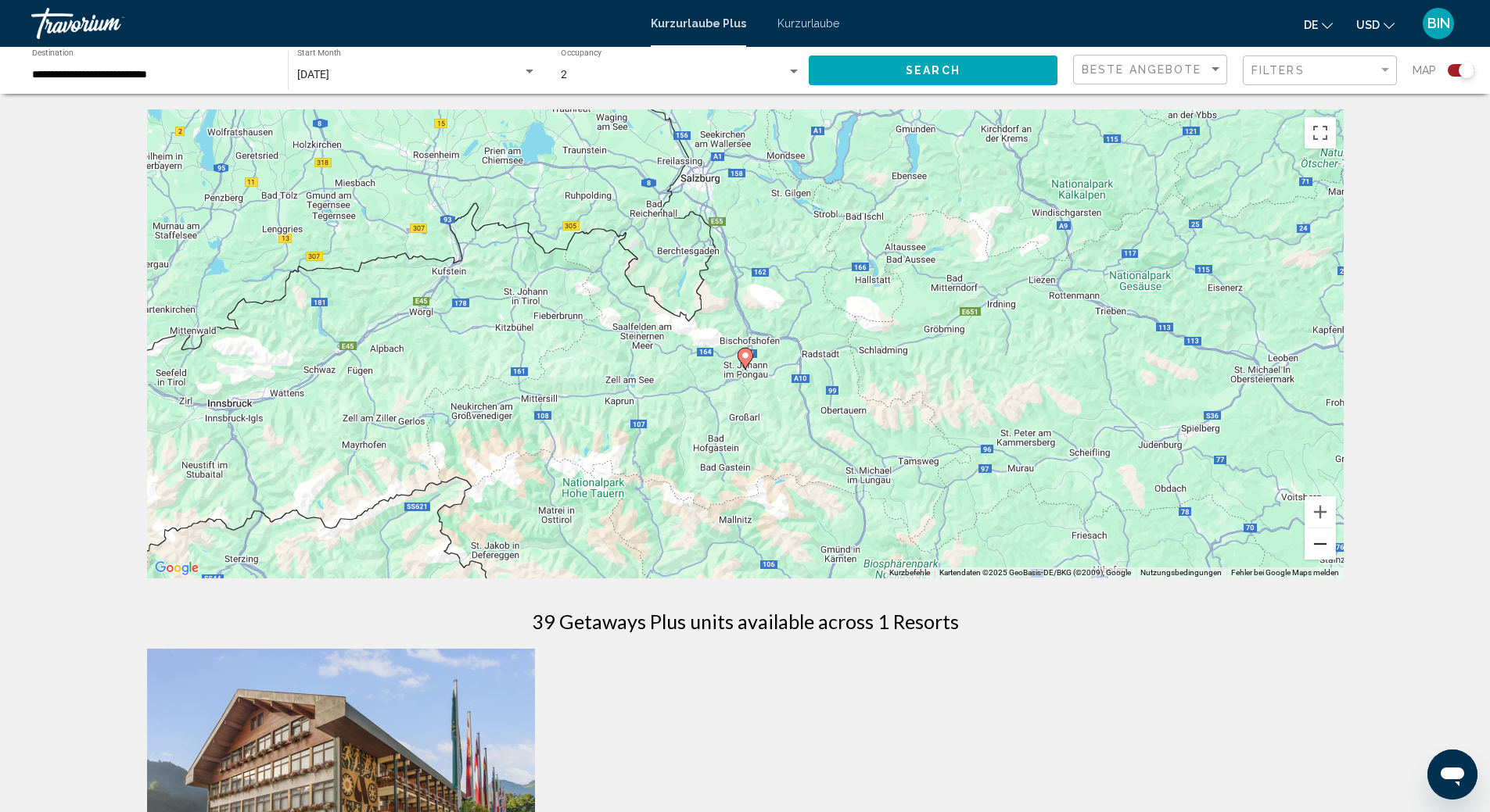
click at [1323, 544] on button "Verkleinern" at bounding box center [1320, 544] width 31 height 31
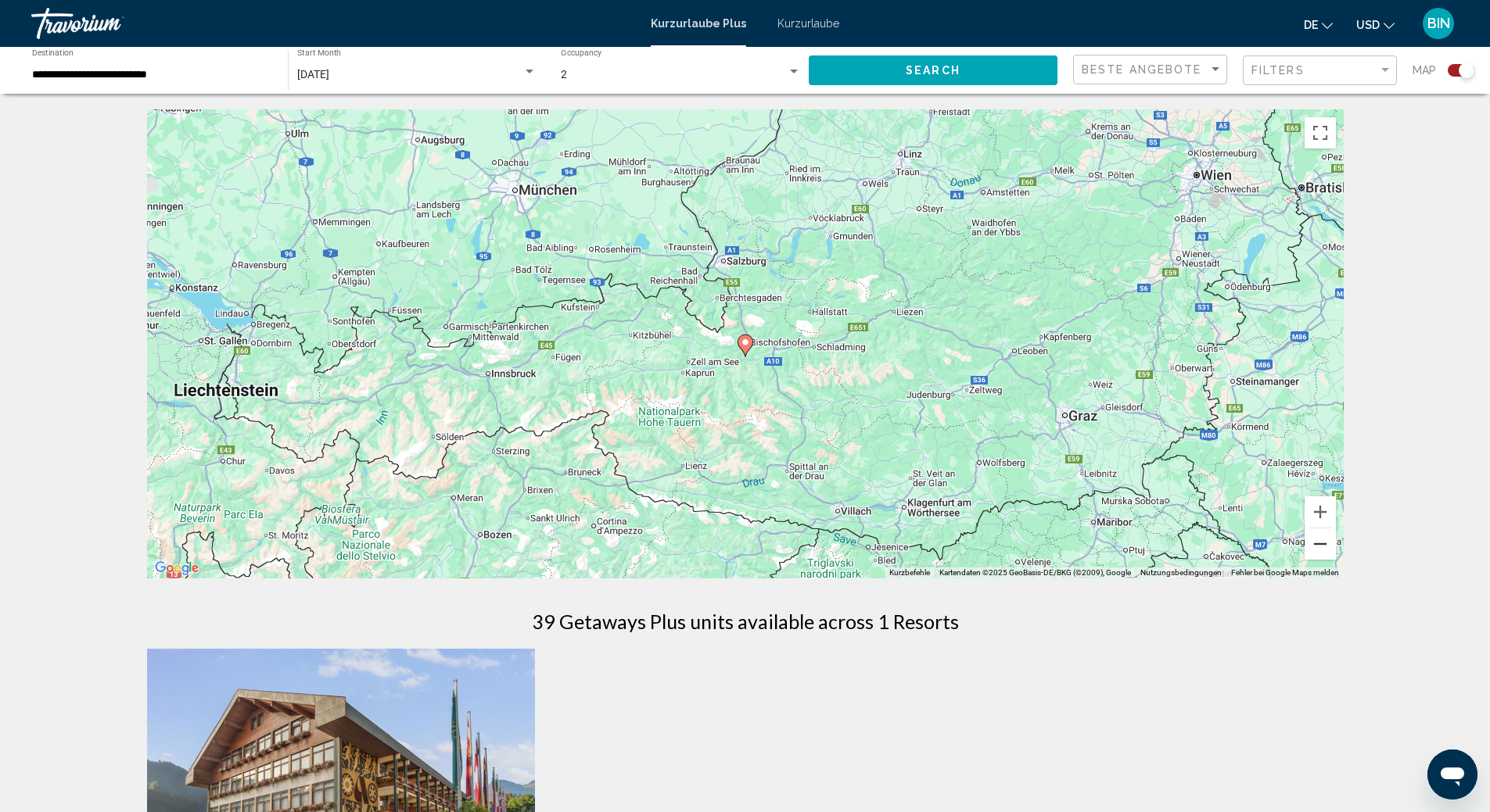
click at [1323, 544] on button "Verkleinern" at bounding box center [1320, 544] width 31 height 31
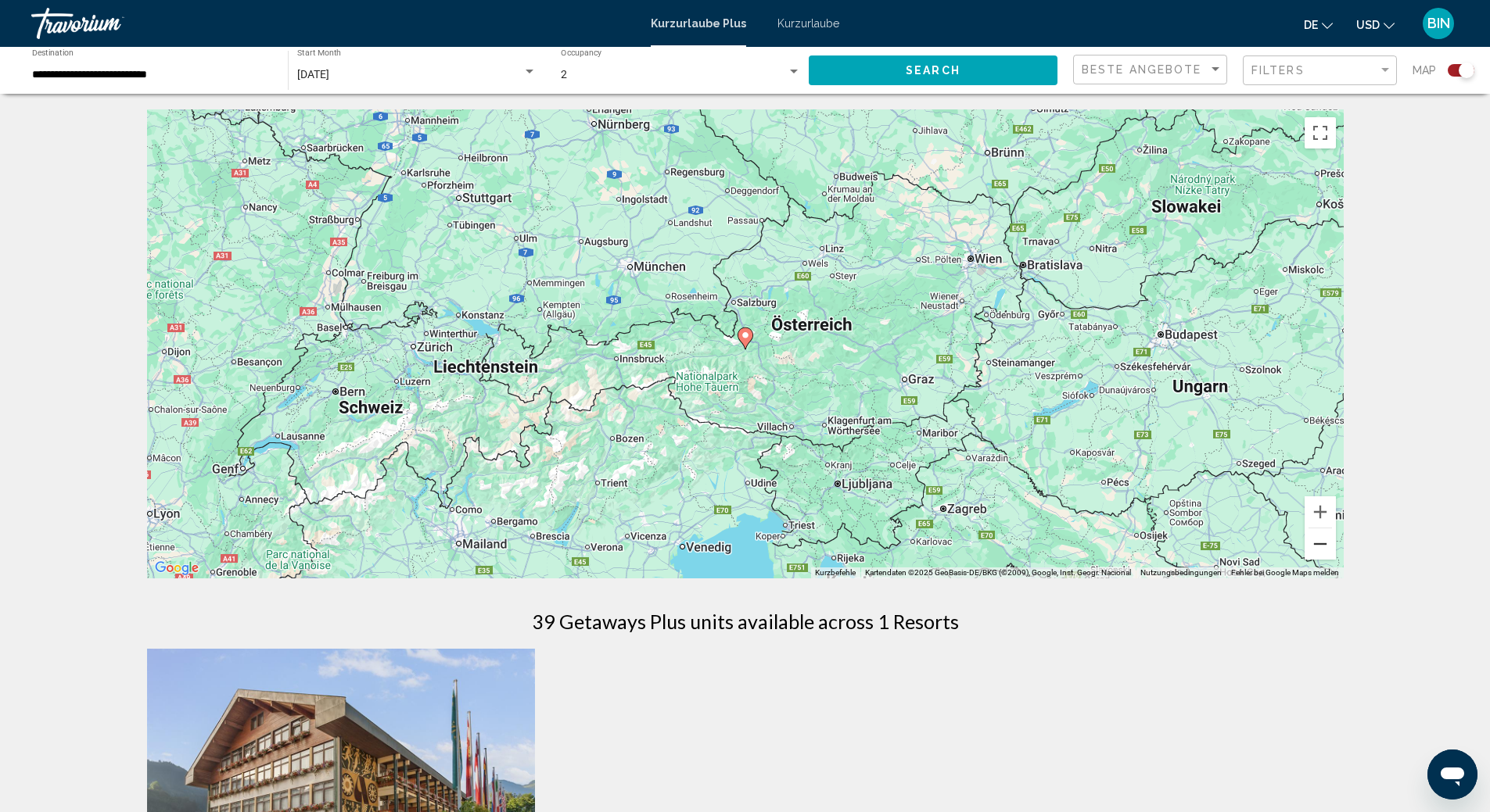
click at [1323, 544] on button "Verkleinern" at bounding box center [1320, 544] width 31 height 31
